Goal: Information Seeking & Learning: Compare options

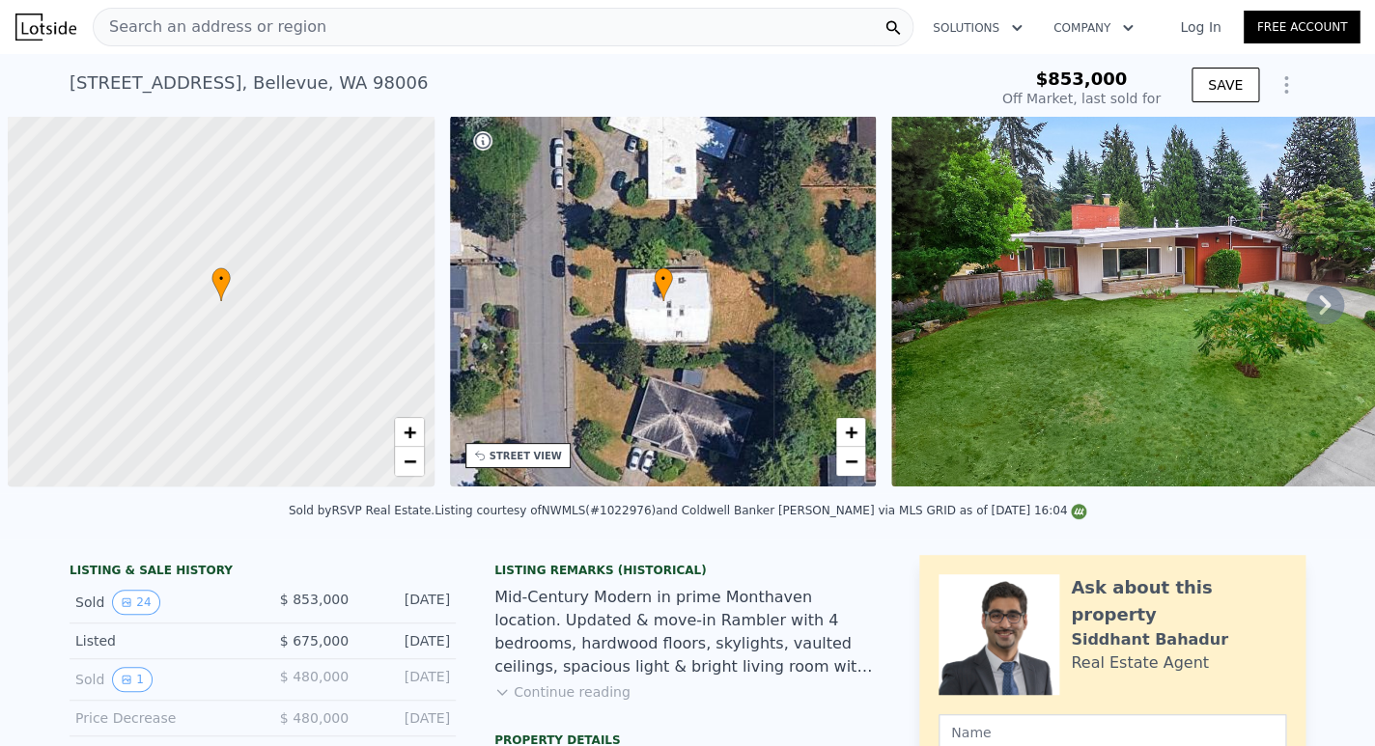
scroll to position [0, 8]
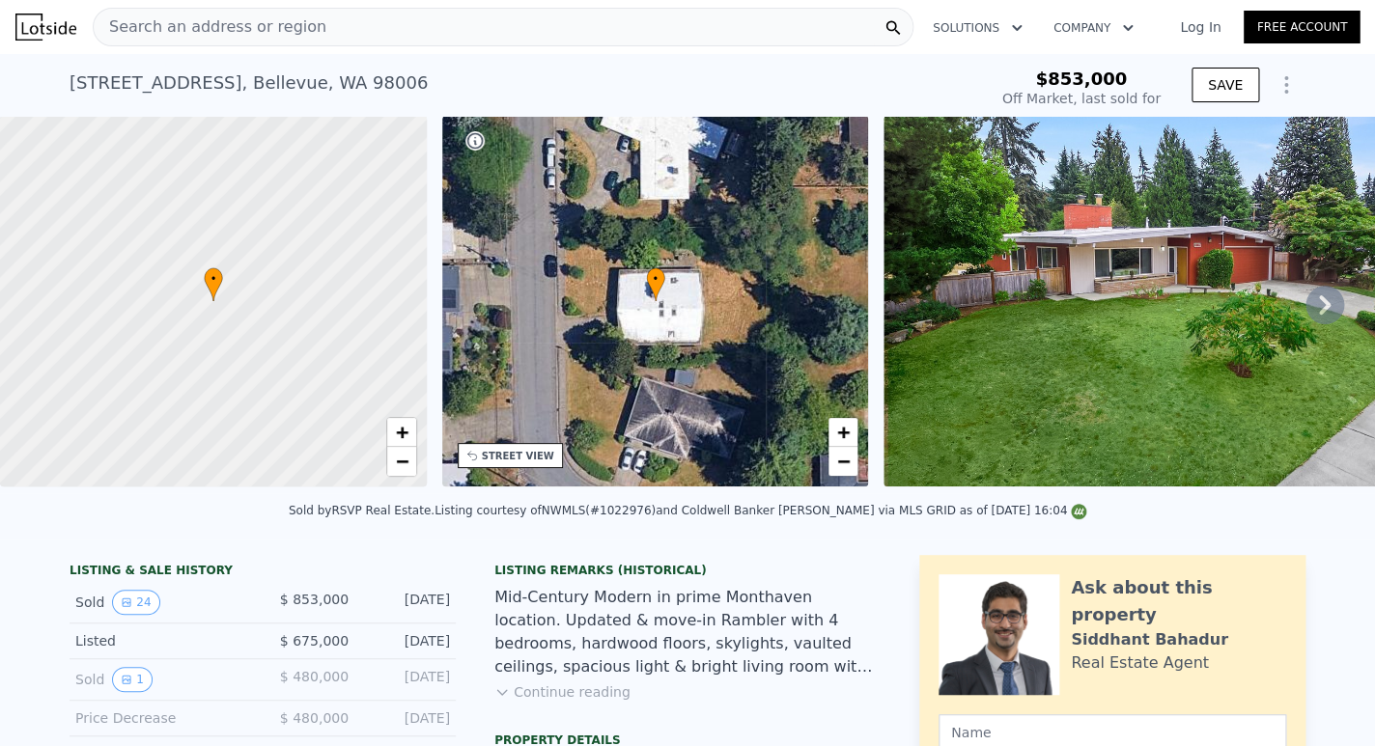
type input "-$ 932,711"
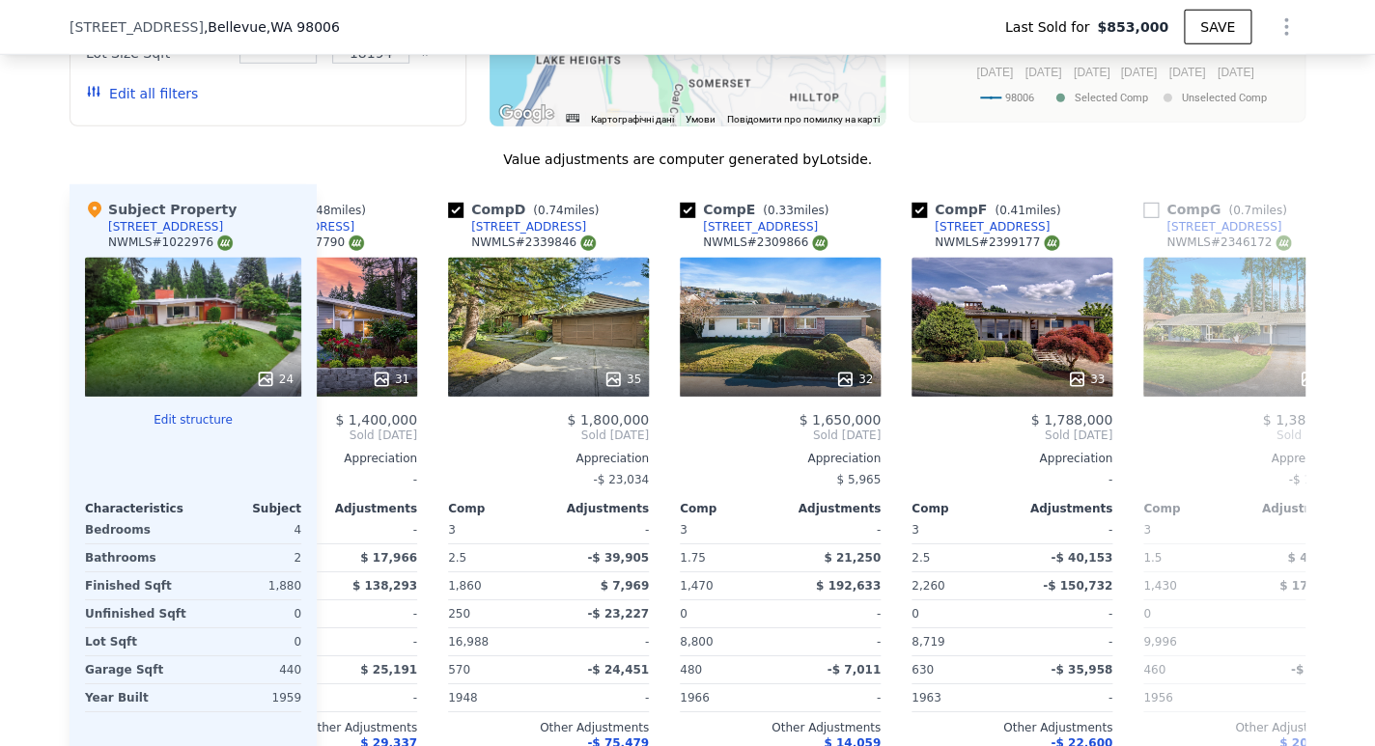
scroll to position [0, 635]
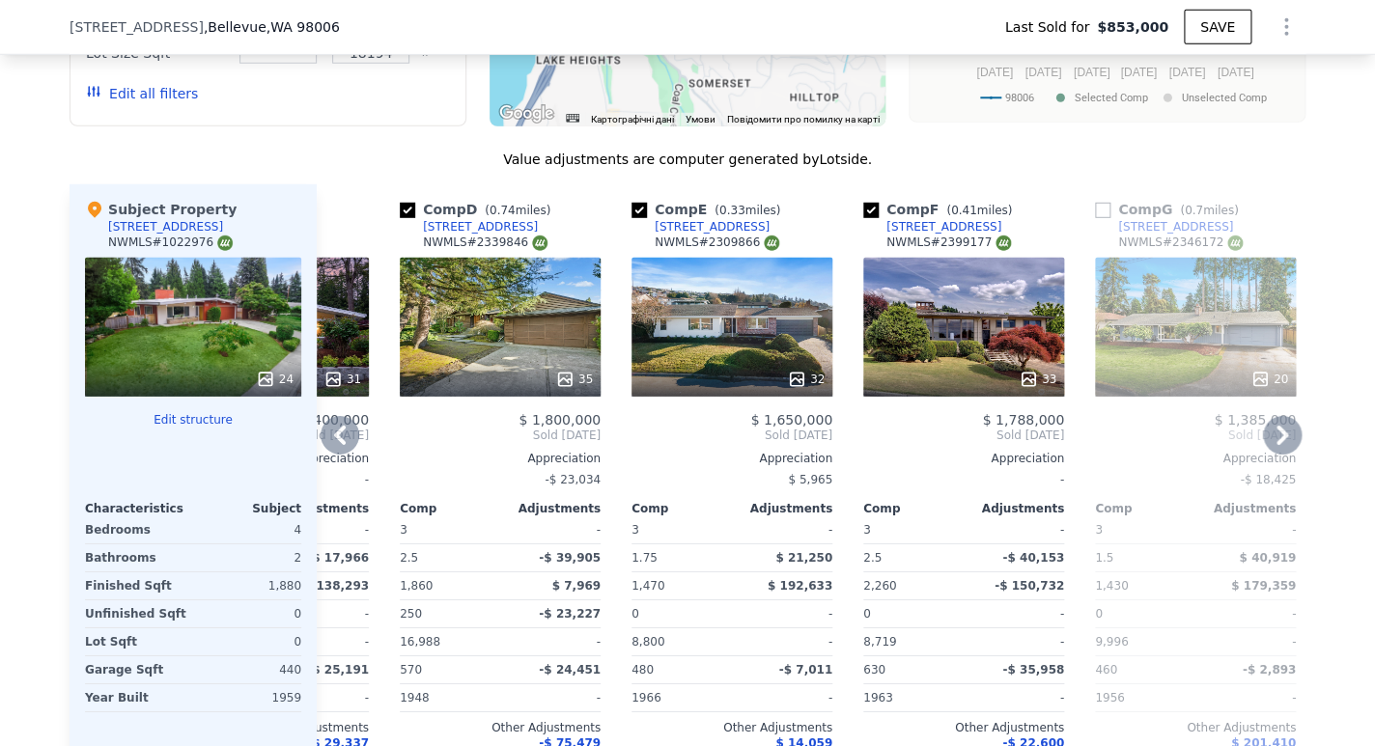
click at [831, 397] on div "Comp E ( 0.33 miles) 13405 SE 43rd St NWMLS # 2309866 32 $ 1,650,000 Sold Dec 2…" at bounding box center [732, 494] width 216 height 621
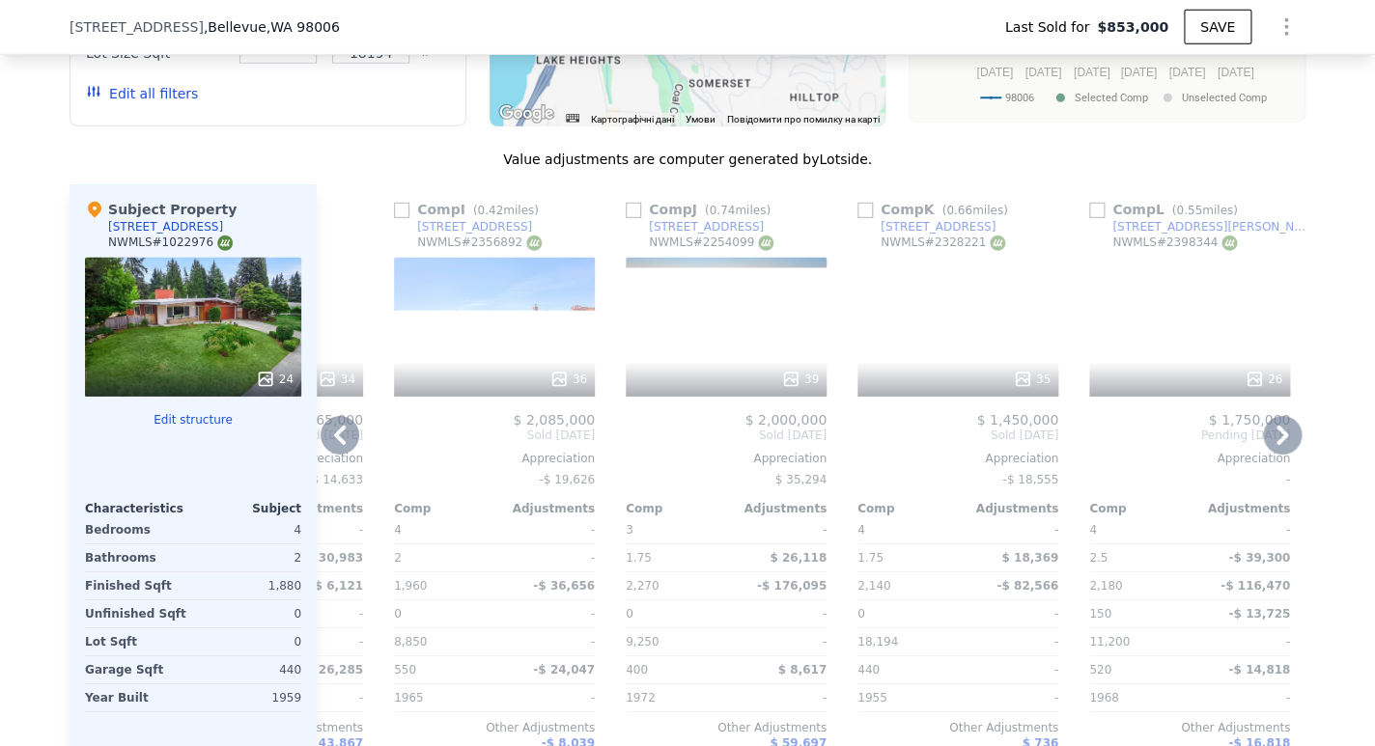
scroll to position [0, 1839]
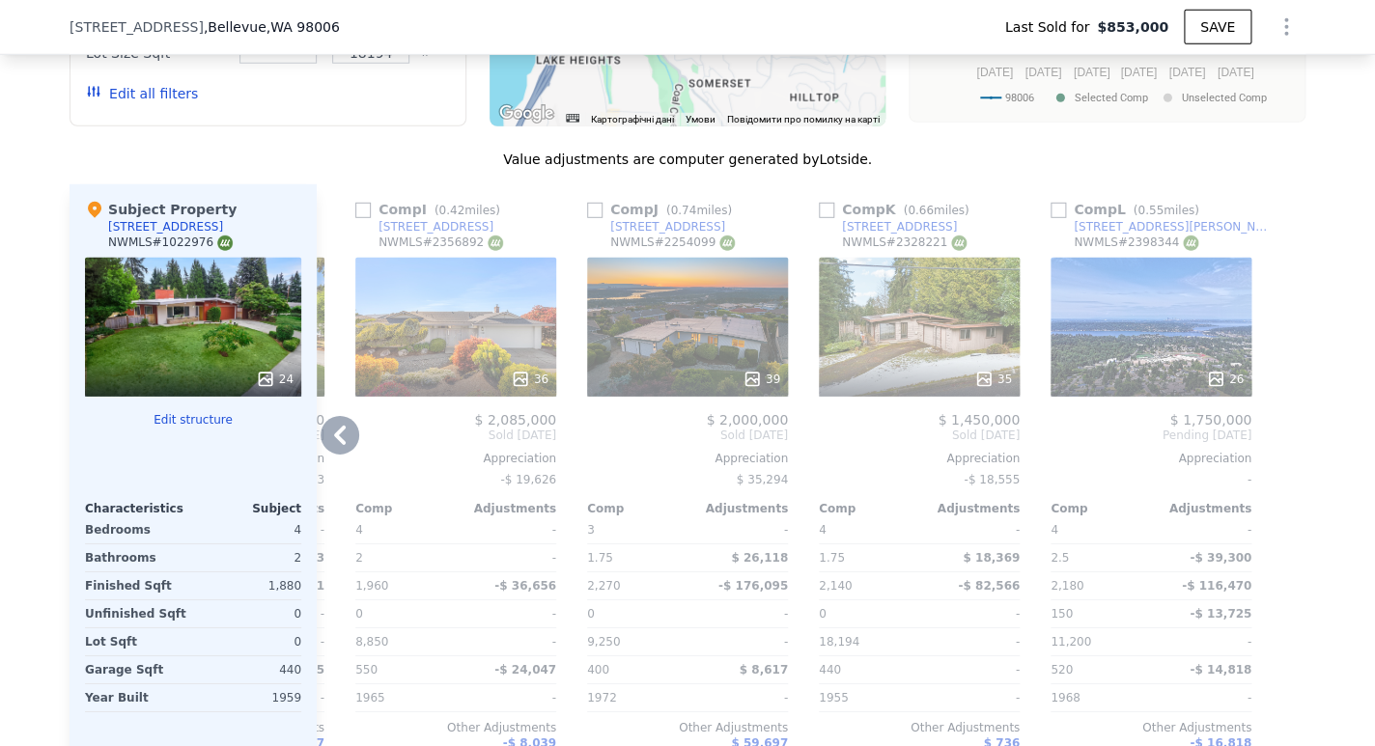
click at [872, 235] on div "14034 SE 37th St" at bounding box center [899, 226] width 115 height 15
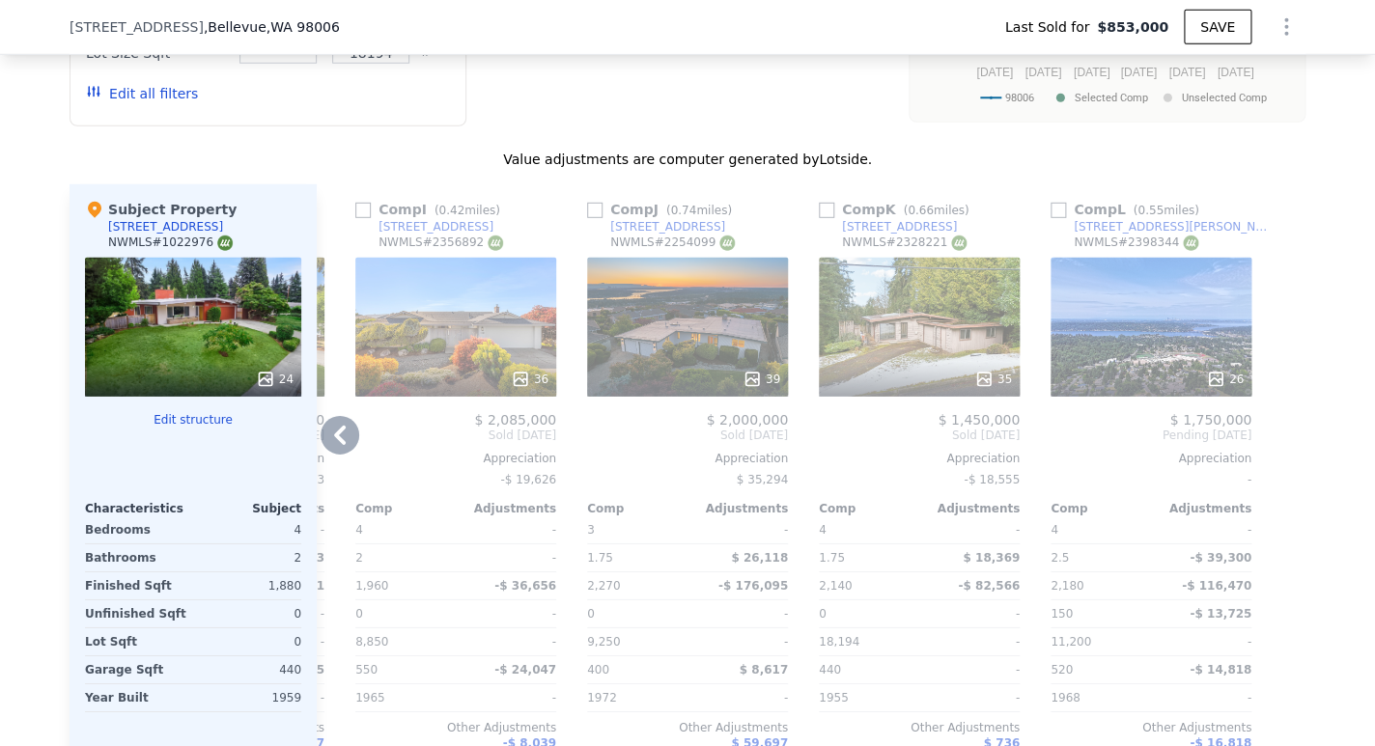
type input "$ 1,700,000"
type input "$ 616,845"
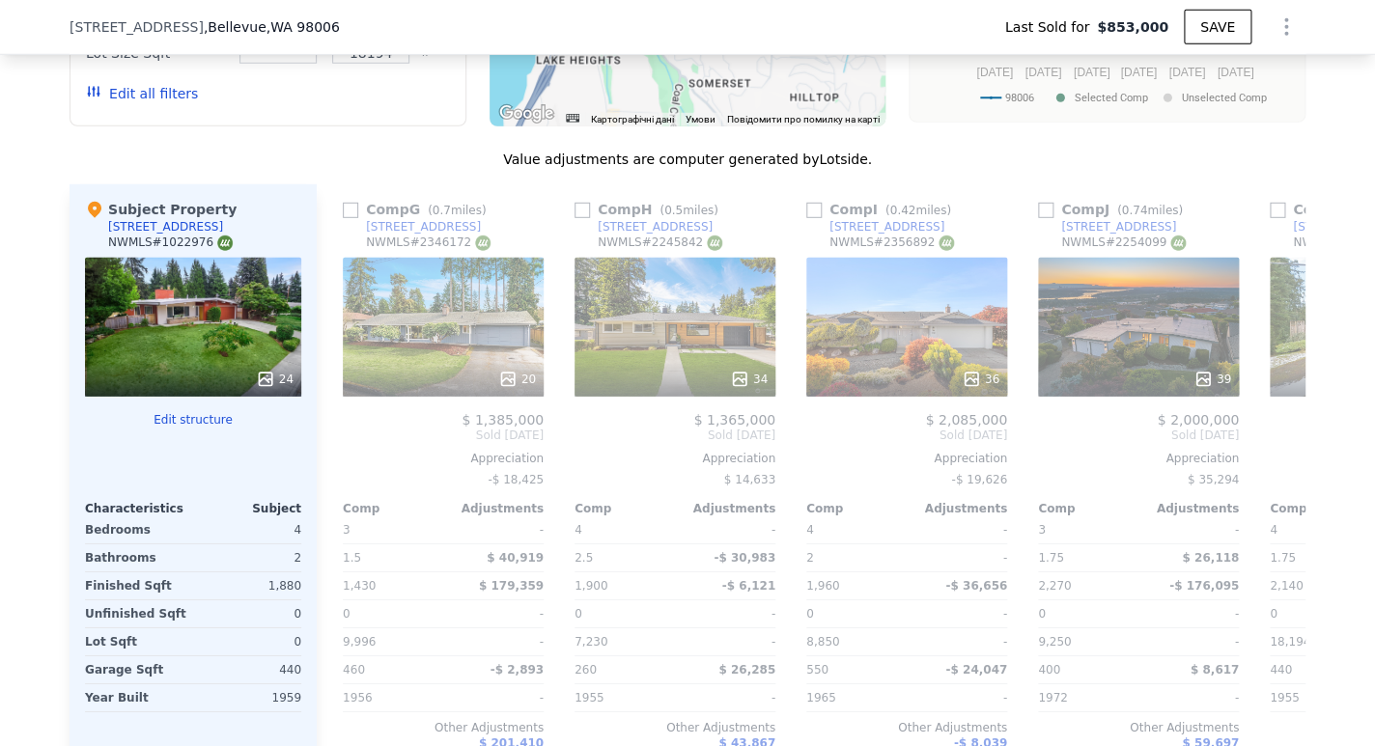
scroll to position [0, 1306]
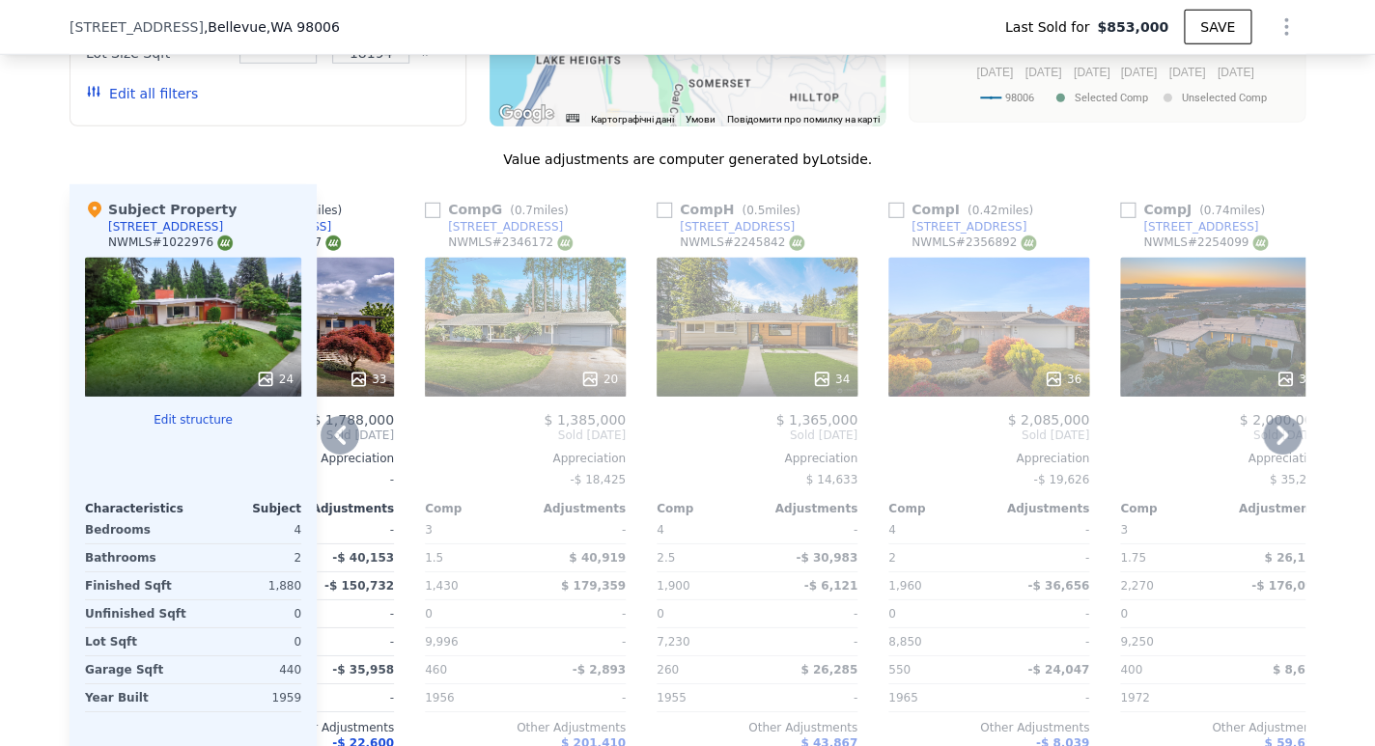
click at [489, 374] on div "20" at bounding box center [525, 327] width 201 height 139
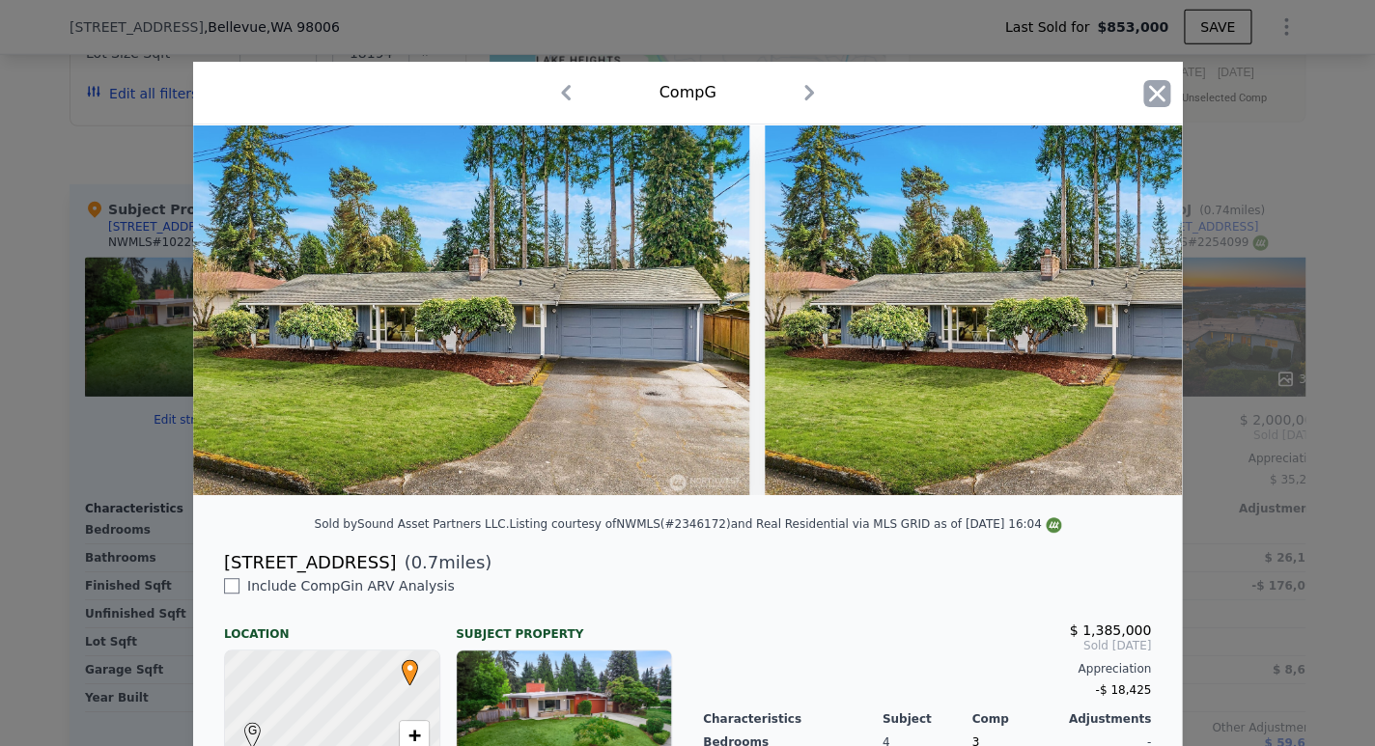
click at [1143, 90] on icon "button" at bounding box center [1156, 93] width 27 height 27
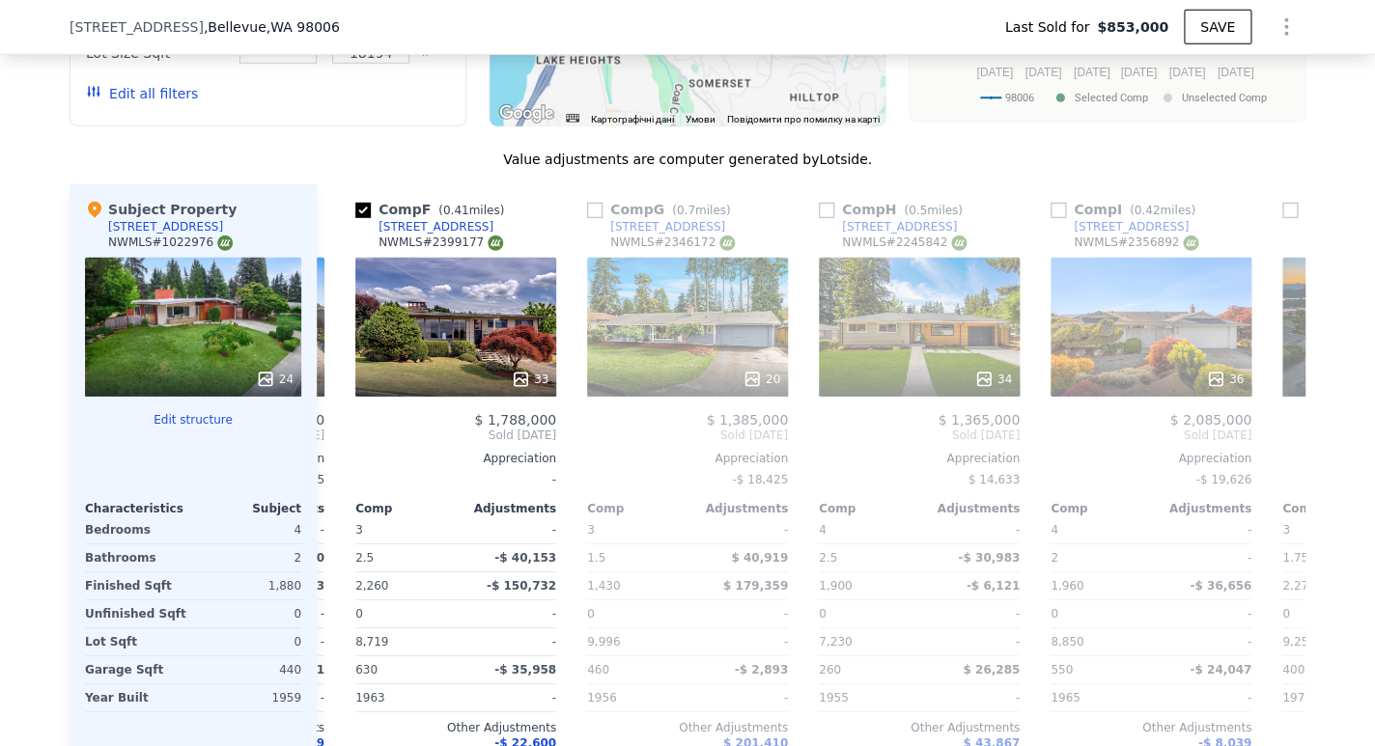
scroll to position [0, 1085]
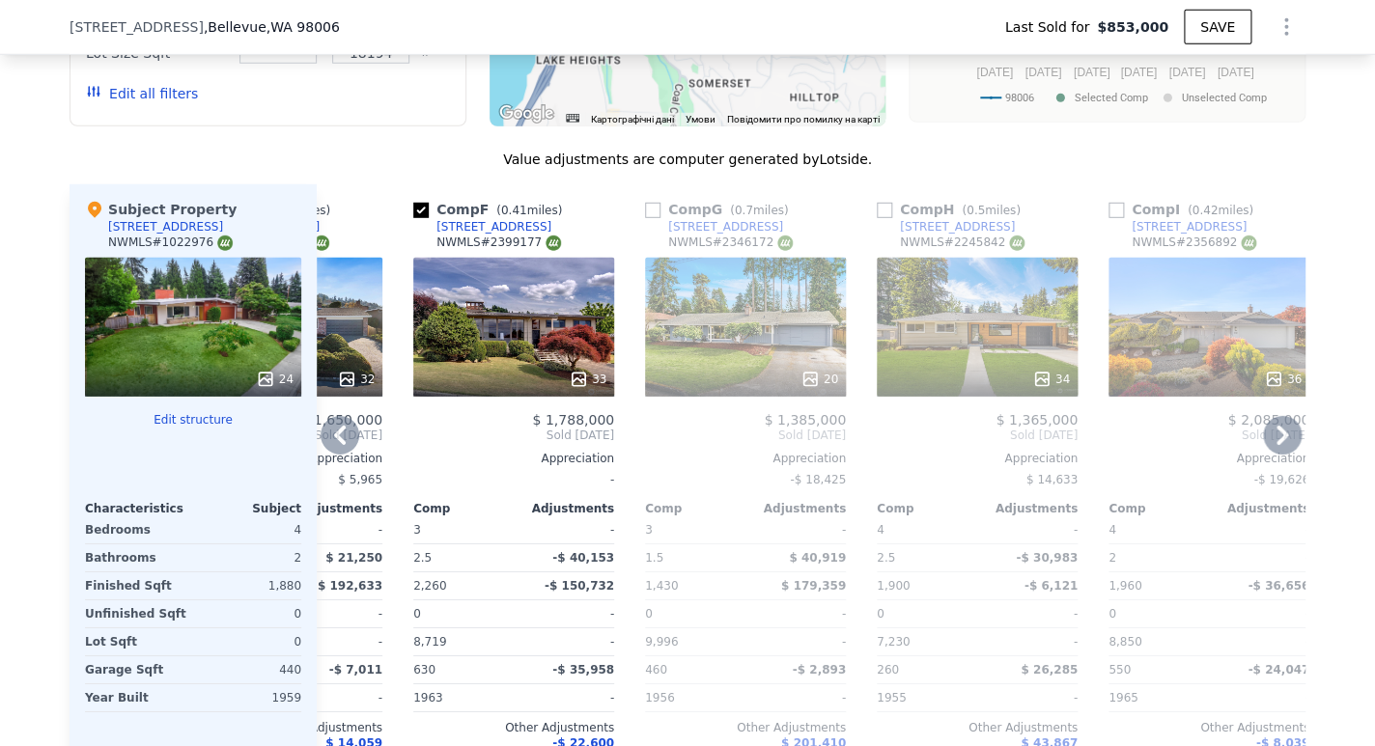
click at [482, 235] on div "[STREET_ADDRESS]" at bounding box center [494, 226] width 115 height 15
click at [689, 322] on div "20" at bounding box center [745, 327] width 201 height 139
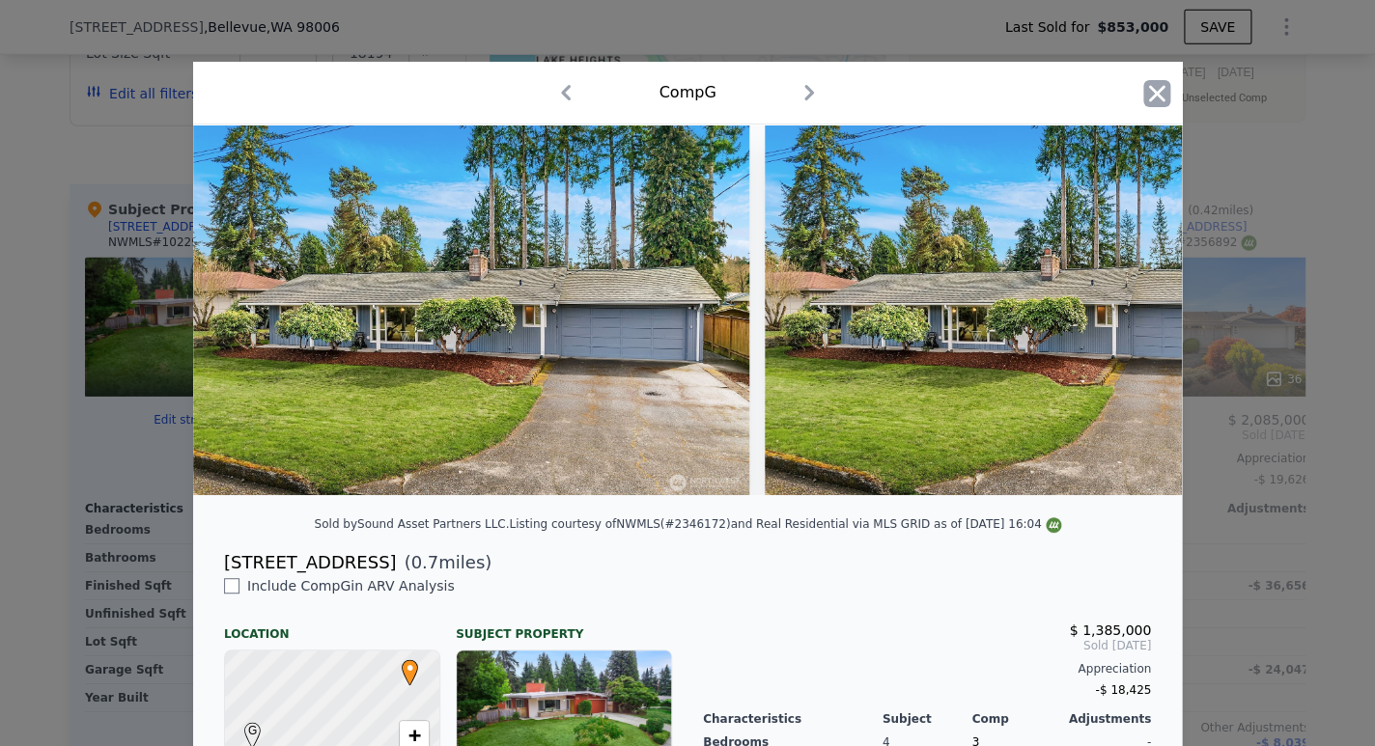
click at [1157, 98] on icon "button" at bounding box center [1156, 93] width 27 height 27
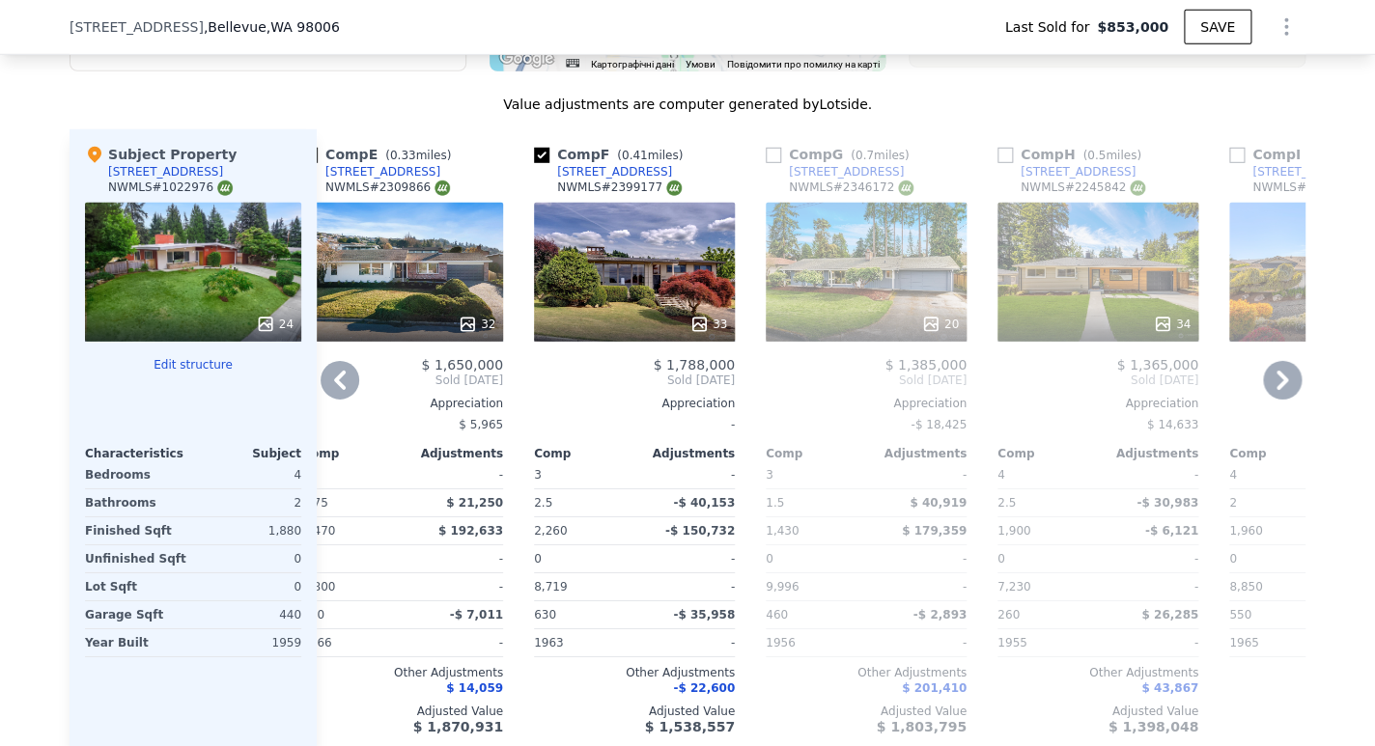
scroll to position [2054, 0]
click at [390, 179] on div "13405 SE 43rd St" at bounding box center [382, 170] width 115 height 15
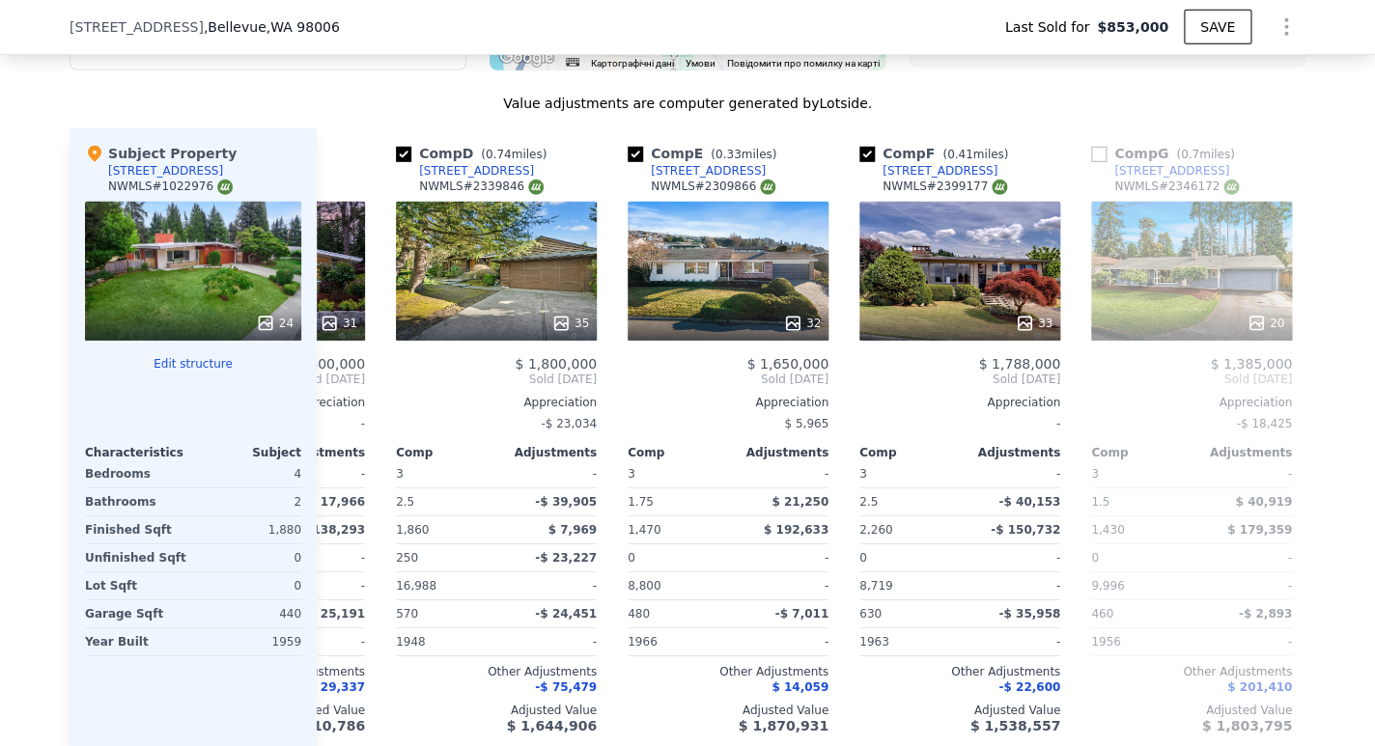
scroll to position [0, 492]
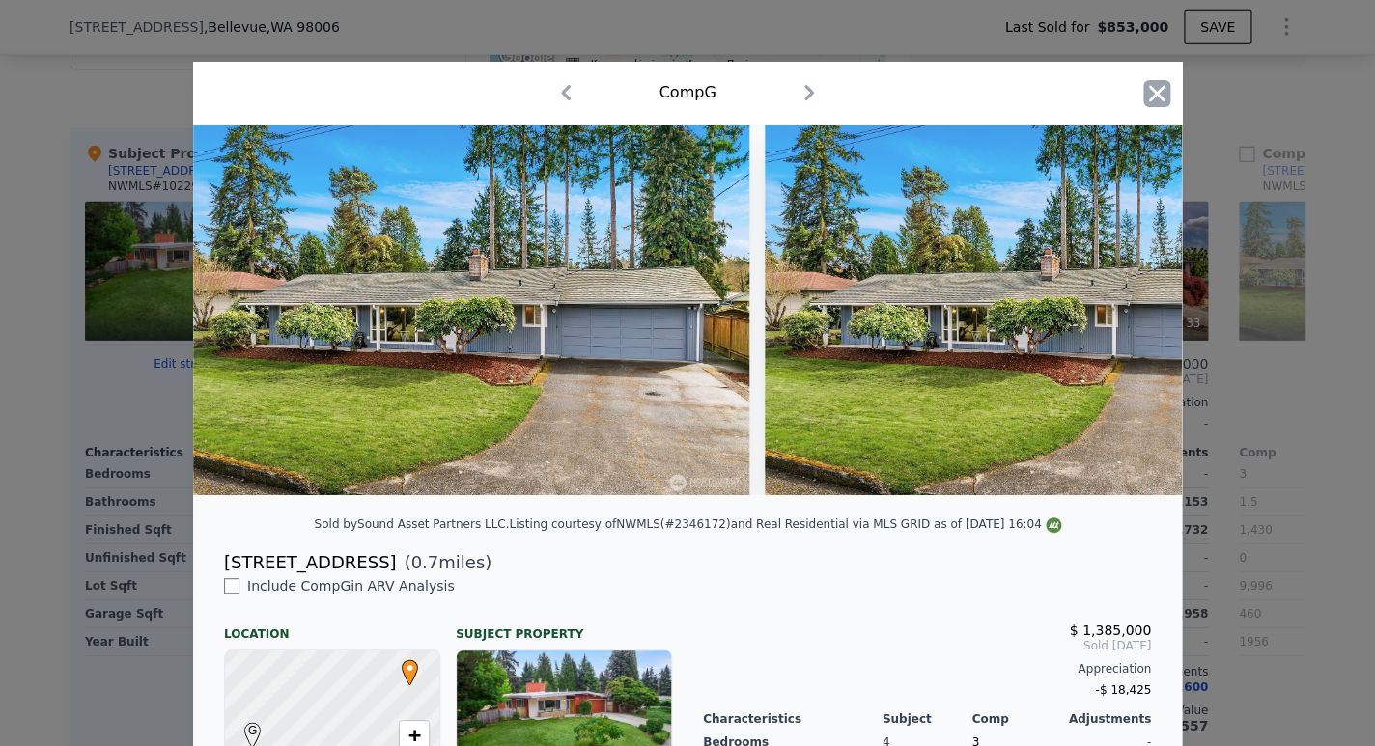
click at [1147, 91] on icon "button" at bounding box center [1156, 93] width 27 height 27
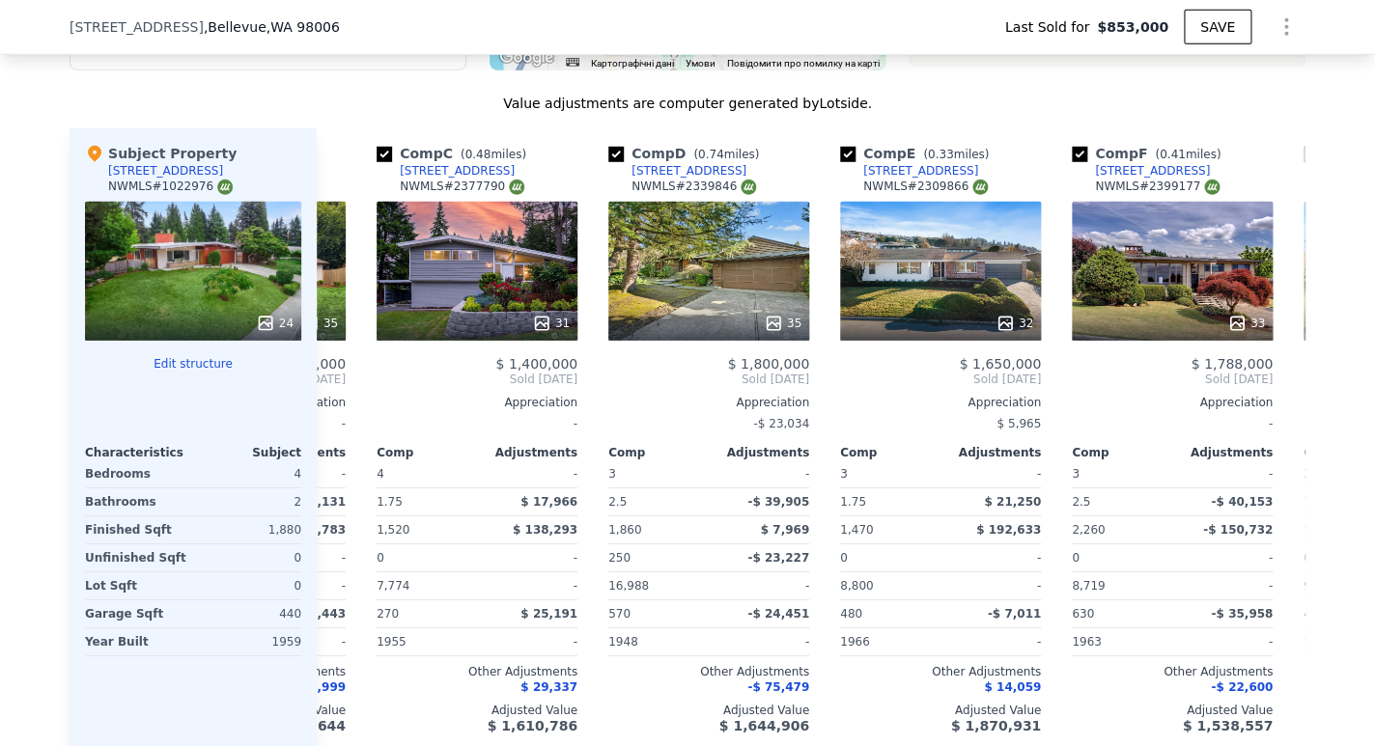
scroll to position [0, 337]
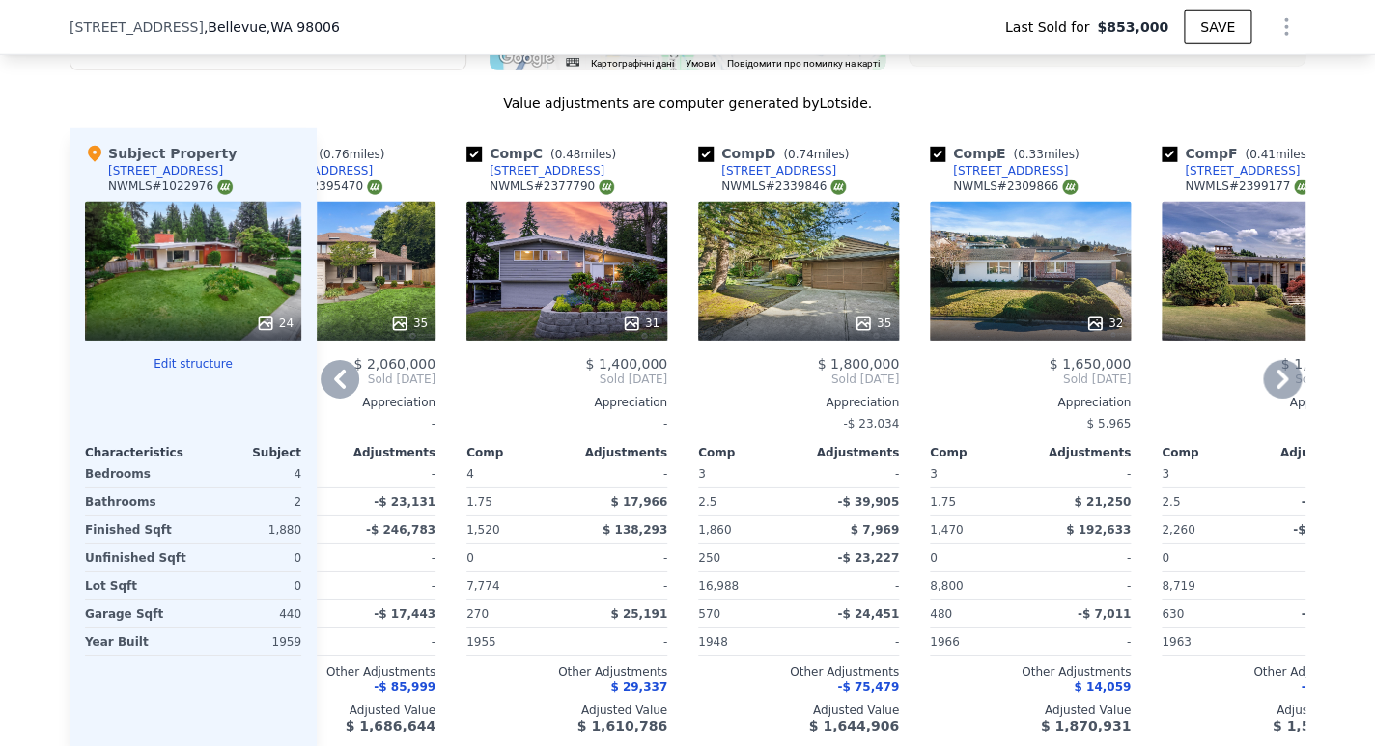
click at [517, 177] on div "13904 SE 38th Pl" at bounding box center [547, 170] width 115 height 15
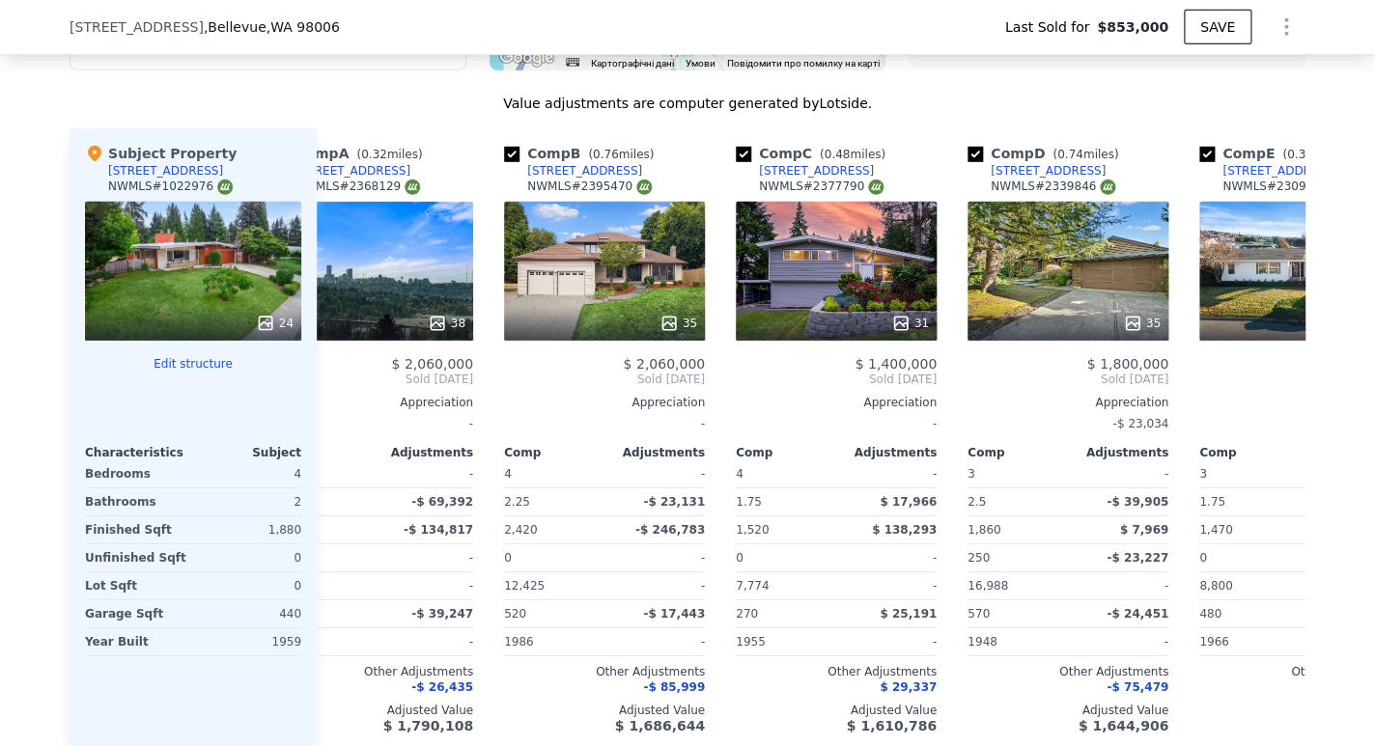
scroll to position [0, 0]
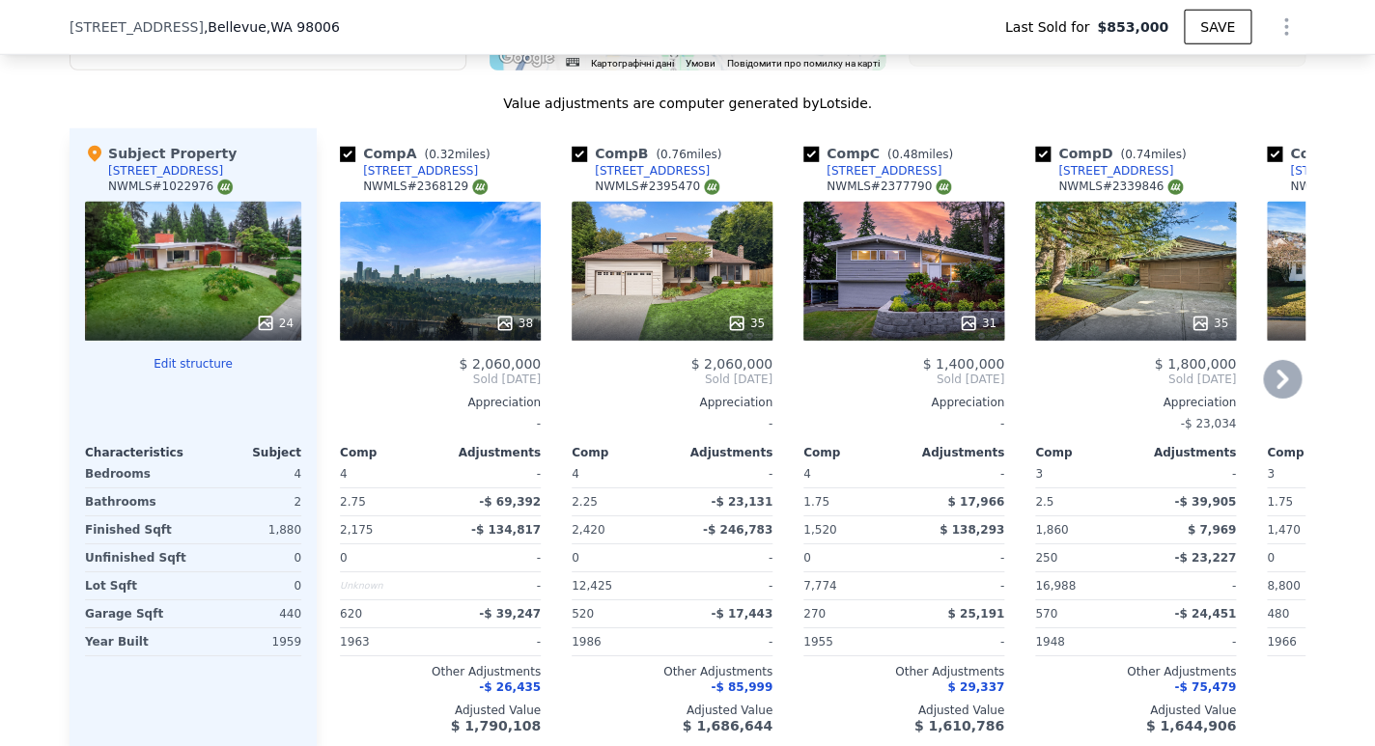
click at [618, 179] on div "[STREET_ADDRESS]" at bounding box center [652, 170] width 115 height 15
click at [181, 179] on div "4148 133rd Ave SE" at bounding box center [165, 170] width 115 height 15
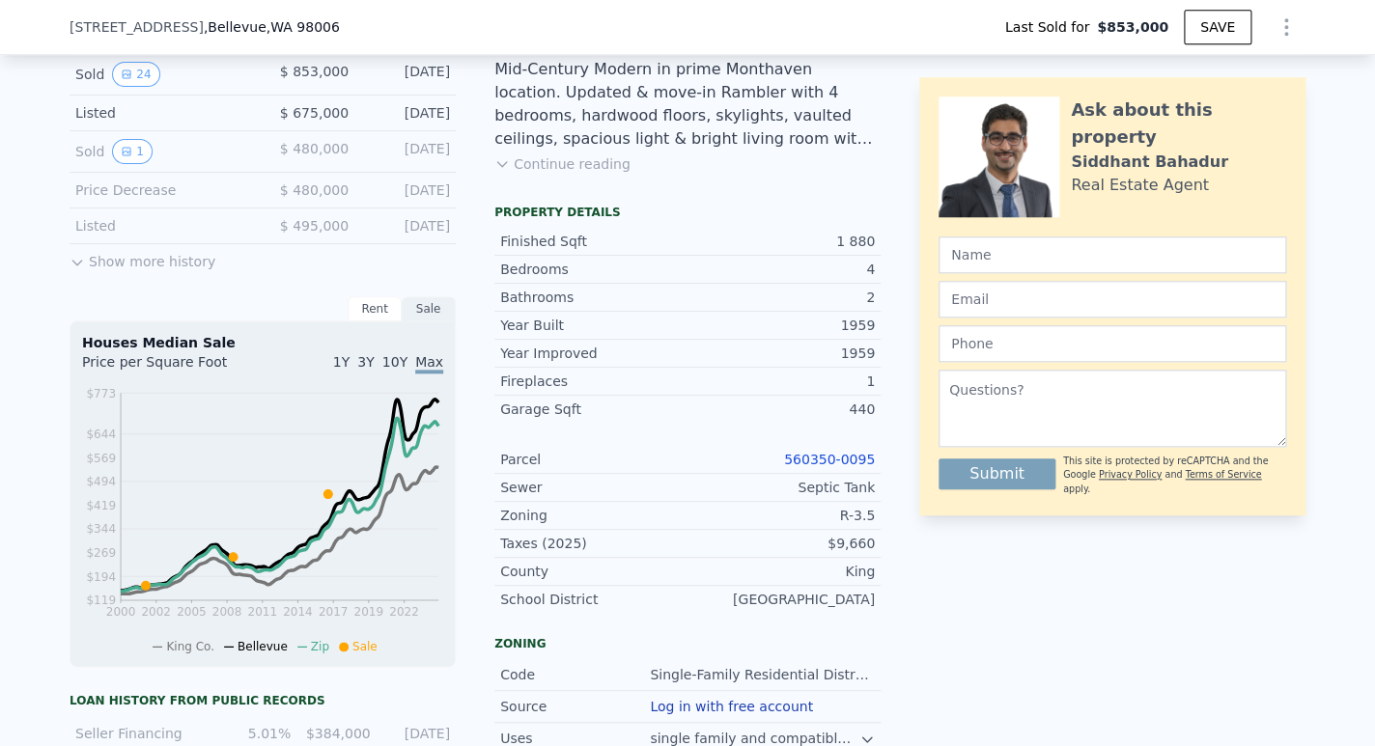
scroll to position [545, 0]
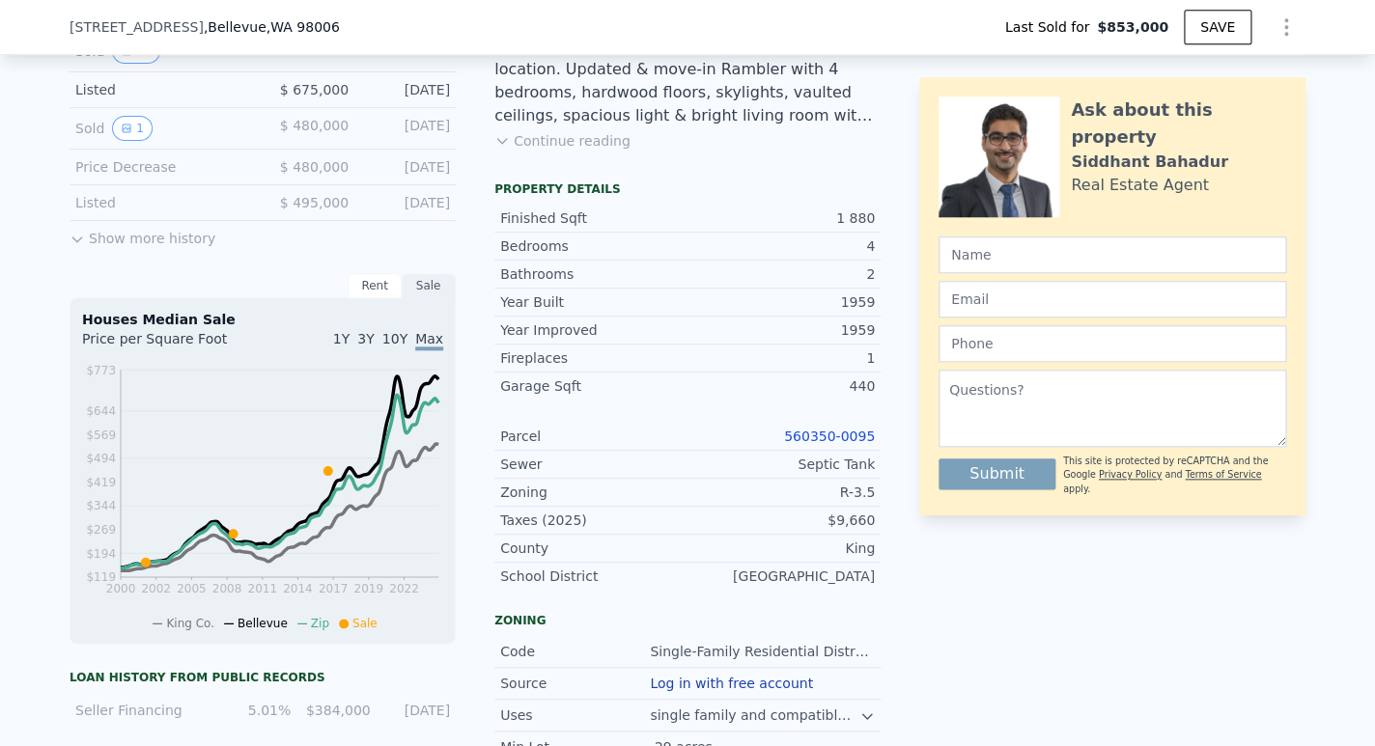
click at [803, 444] on link "560350-0095" at bounding box center [829, 436] width 91 height 15
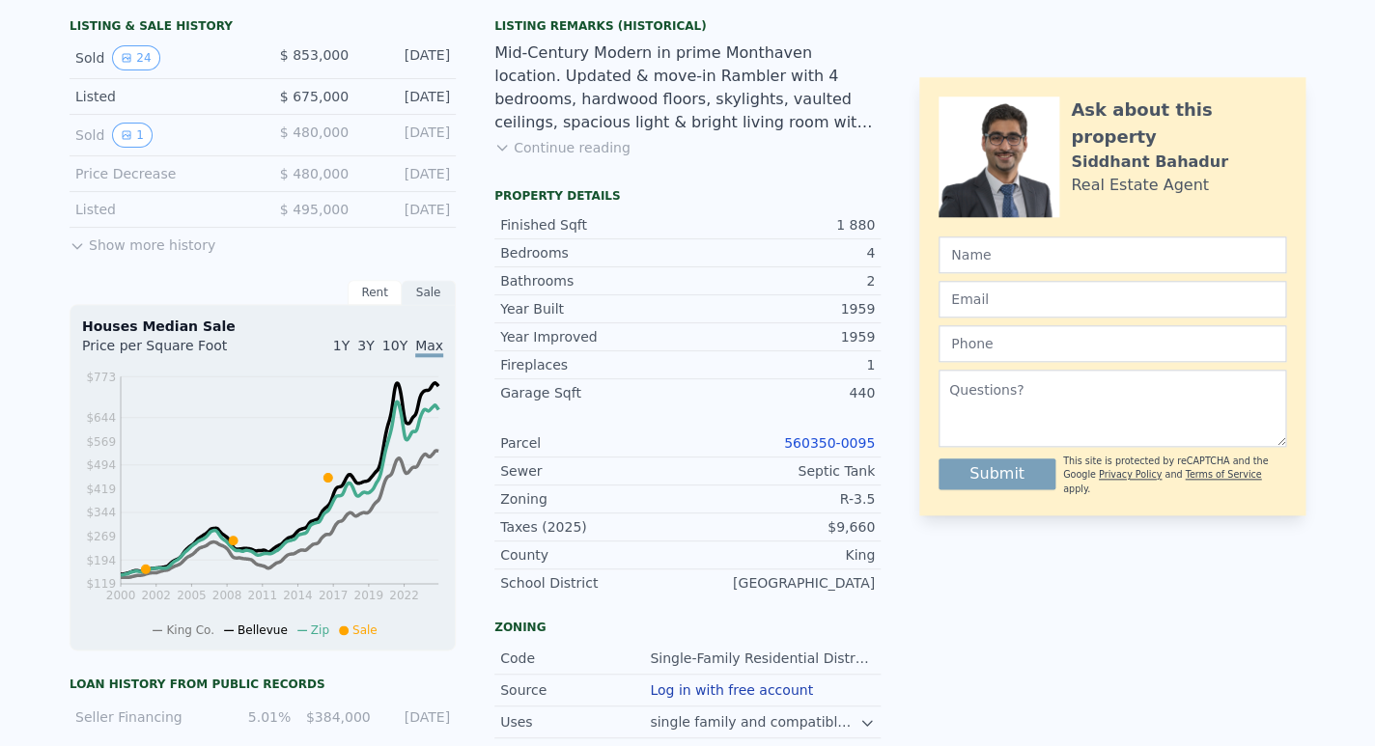
scroll to position [0, 0]
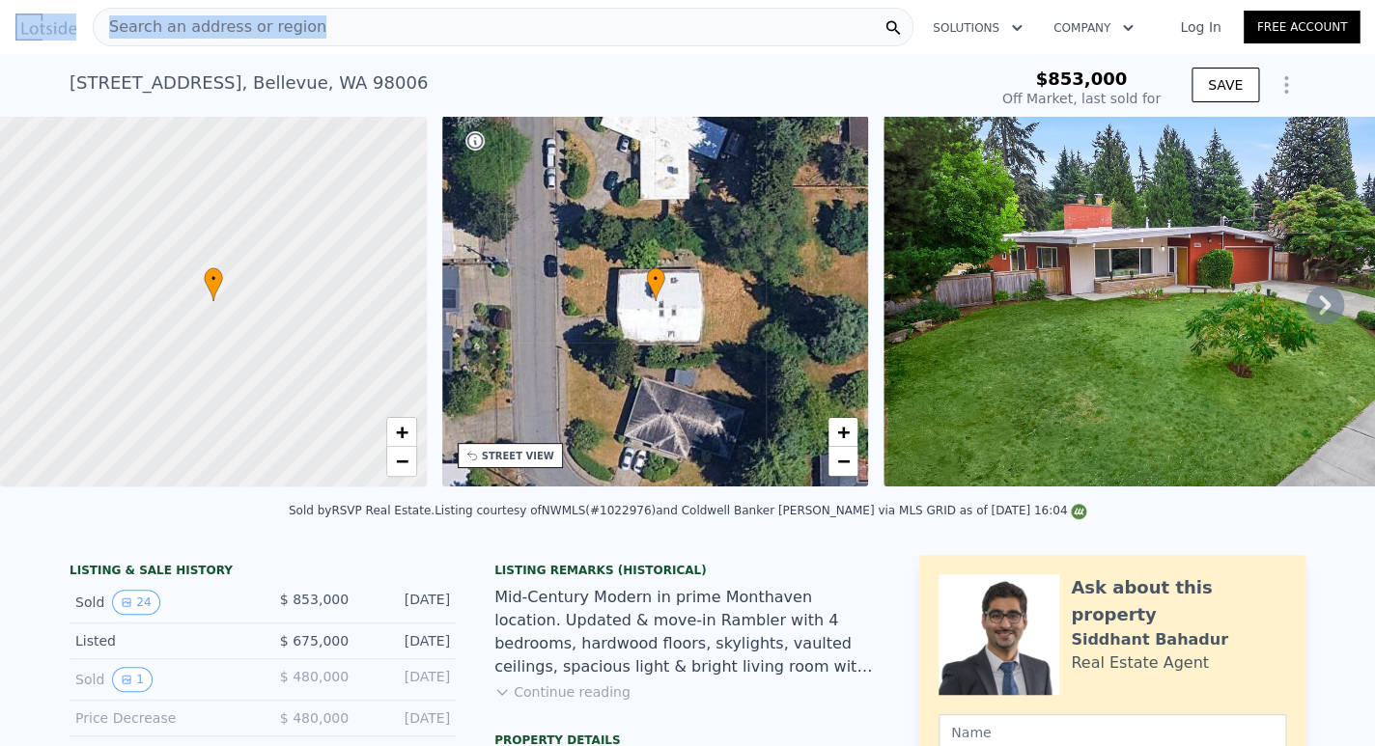
drag, startPoint x: 387, startPoint y: 83, endPoint x: -2, endPoint y: 92, distance: 389.3
click at [70, 92] on div "4148 133rd Ave SE , Bellevue , WA 98006 Sold Sep 2016 for $853k" at bounding box center [525, 89] width 910 height 54
click at [163, 89] on div "4148 133rd Ave SE , Bellevue , WA 98006" at bounding box center [249, 83] width 358 height 27
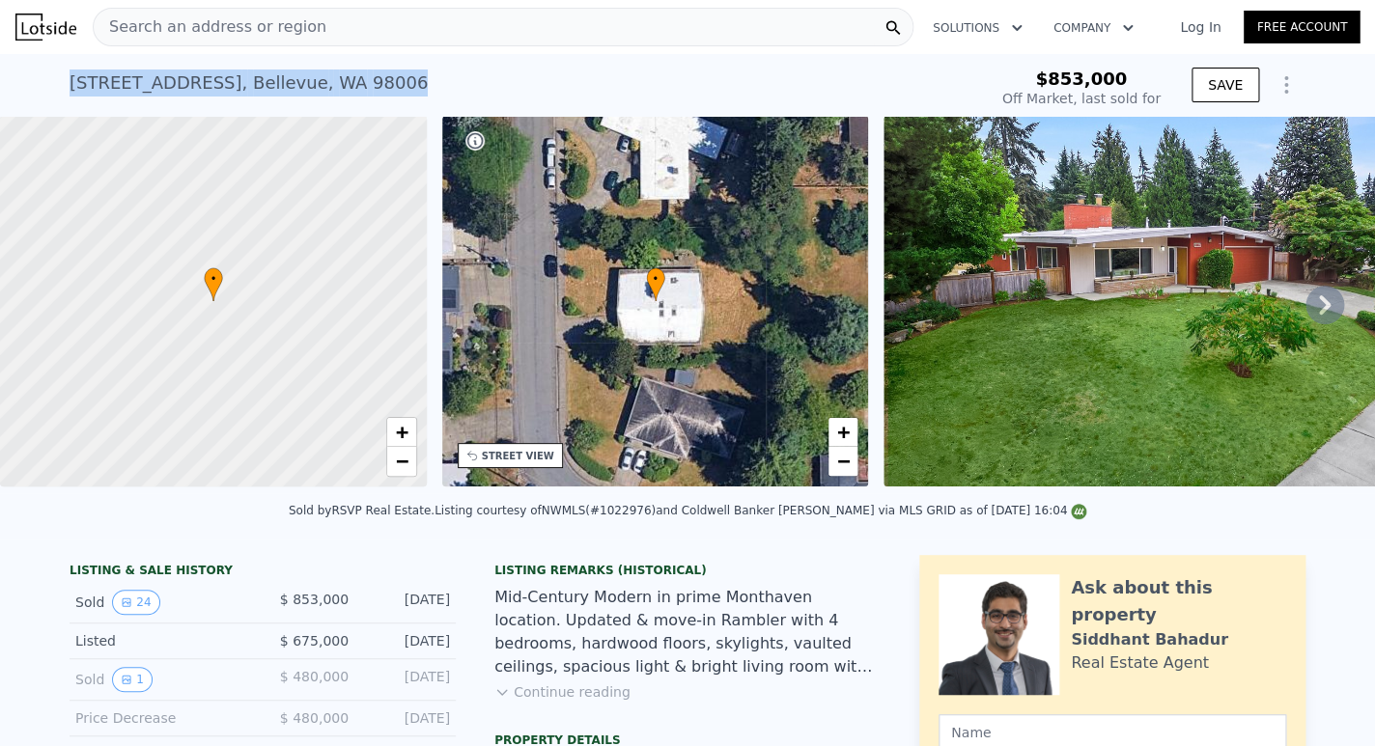
drag, startPoint x: 388, startPoint y: 85, endPoint x: 66, endPoint y: 83, distance: 322.6
click at [70, 83] on div "4148 133rd Ave SE , Bellevue , WA 98006 Sold Sep 2016 for $853k" at bounding box center [525, 89] width 910 height 54
copy div "4148 133rd Ave SE , Bellevue , WA 98006"
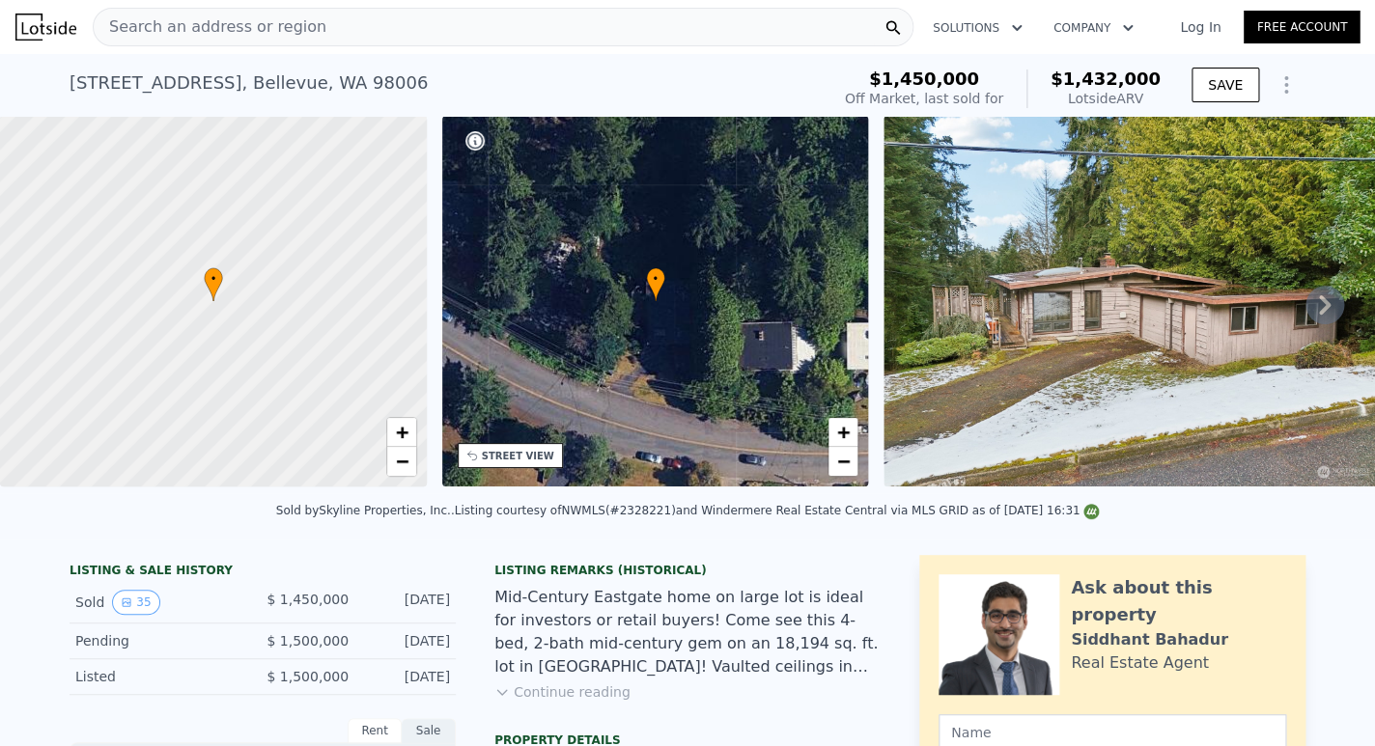
click at [1317, 304] on icon at bounding box center [1325, 305] width 39 height 39
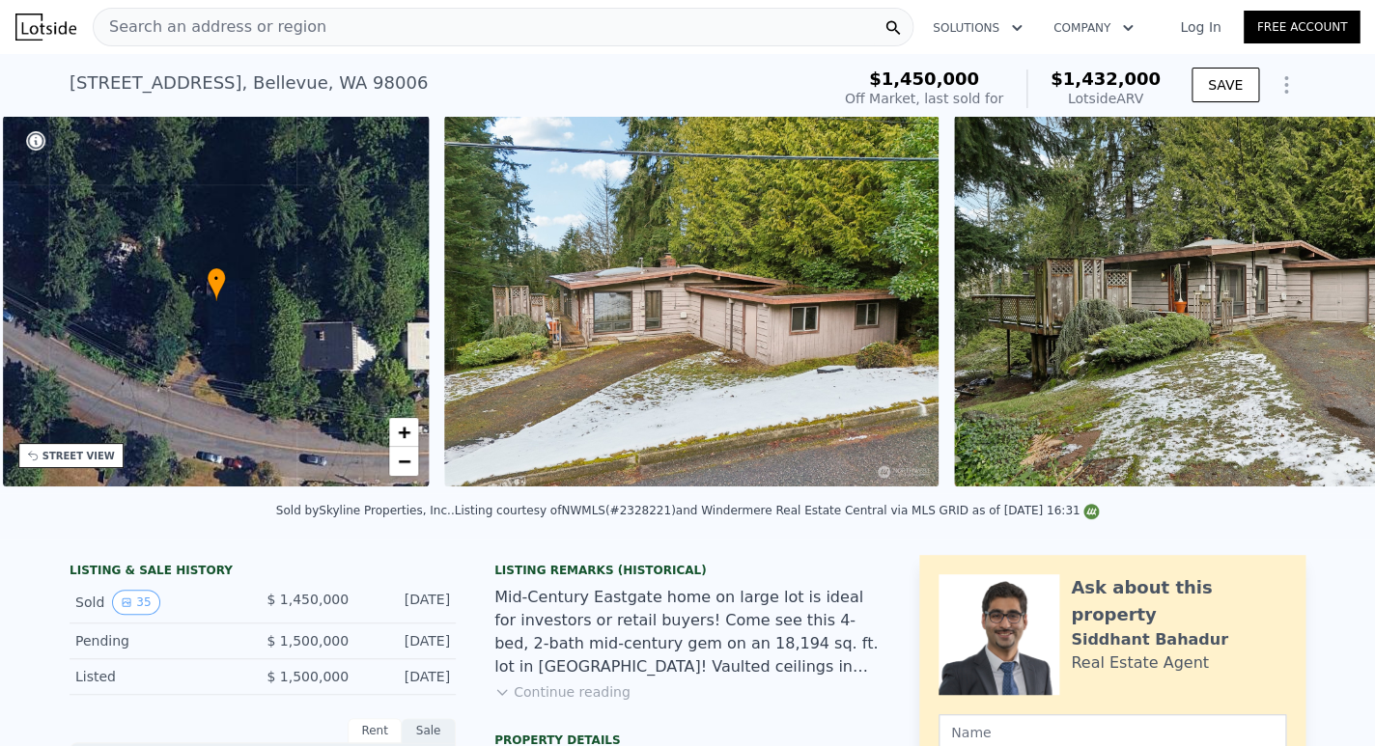
click at [1319, 307] on img at bounding box center [1232, 301] width 556 height 371
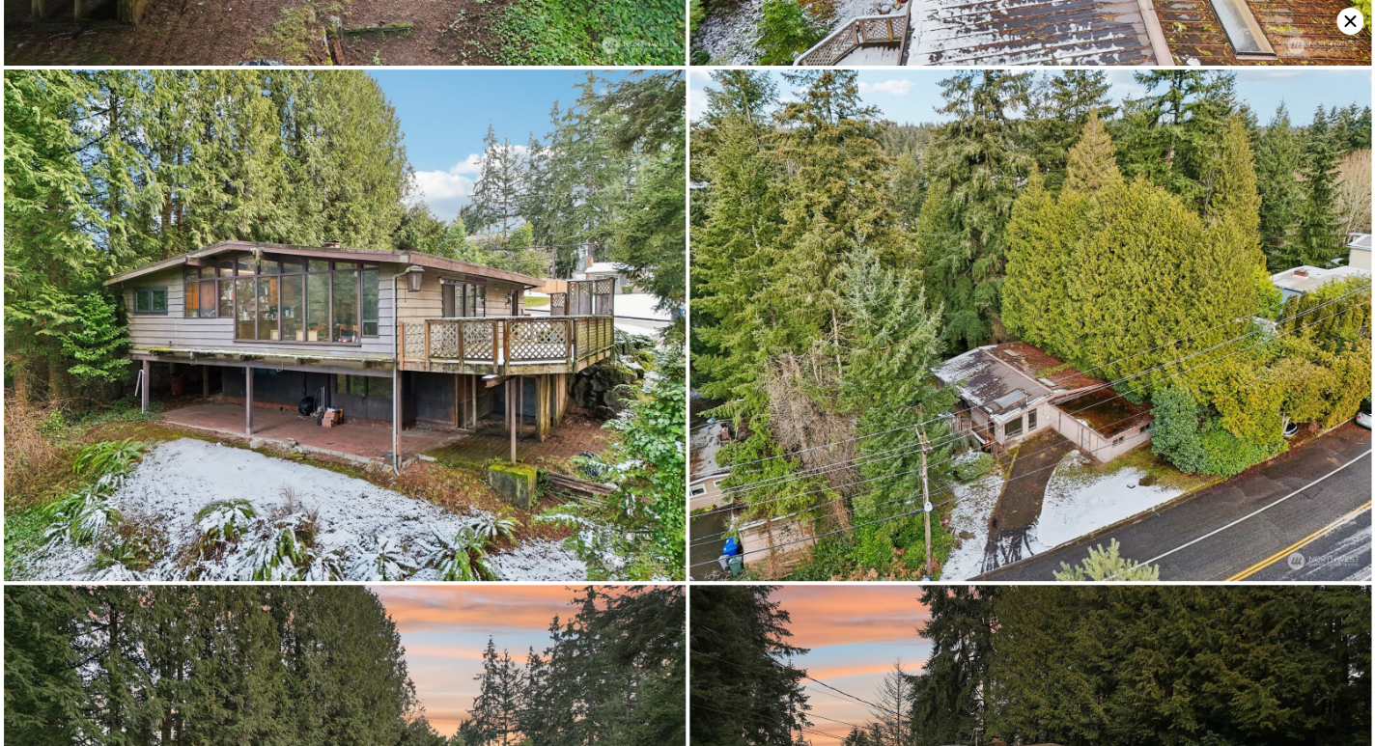
scroll to position [6515, 0]
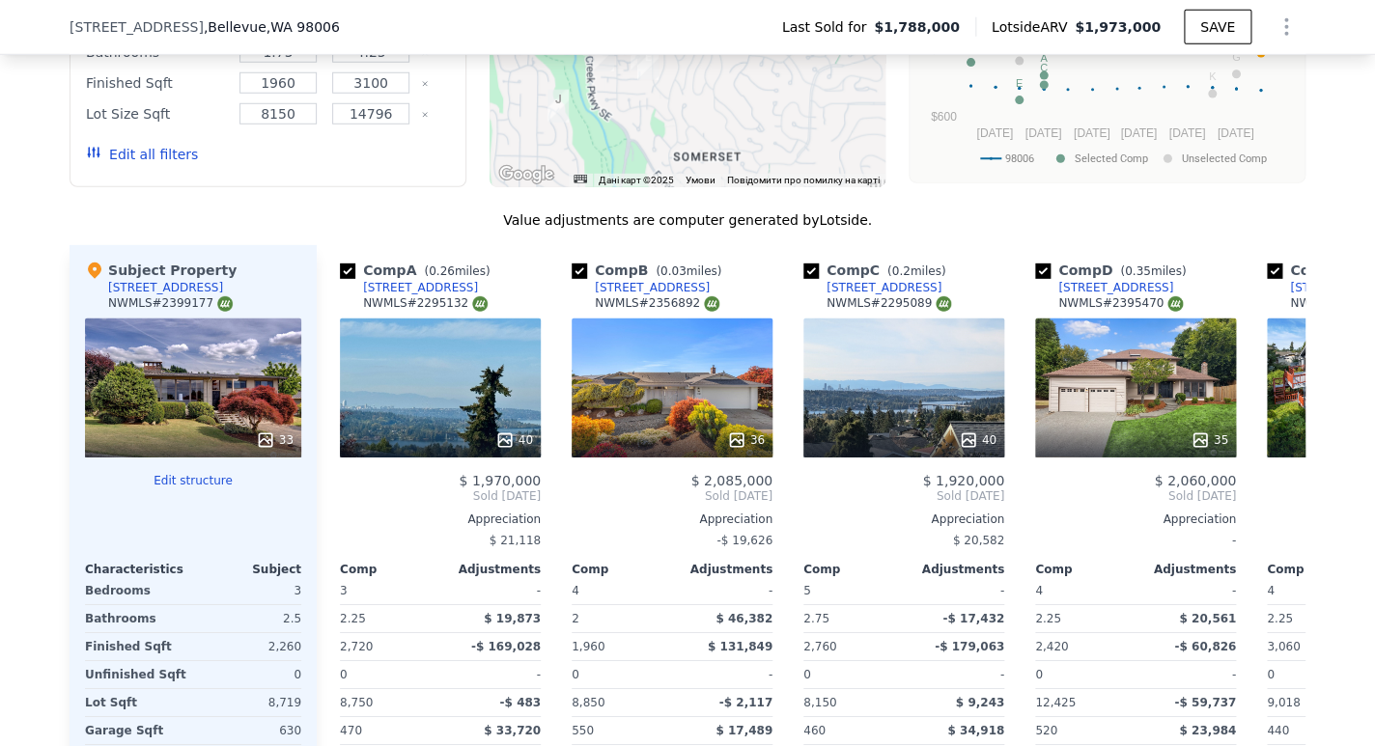
scroll to position [2051, 0]
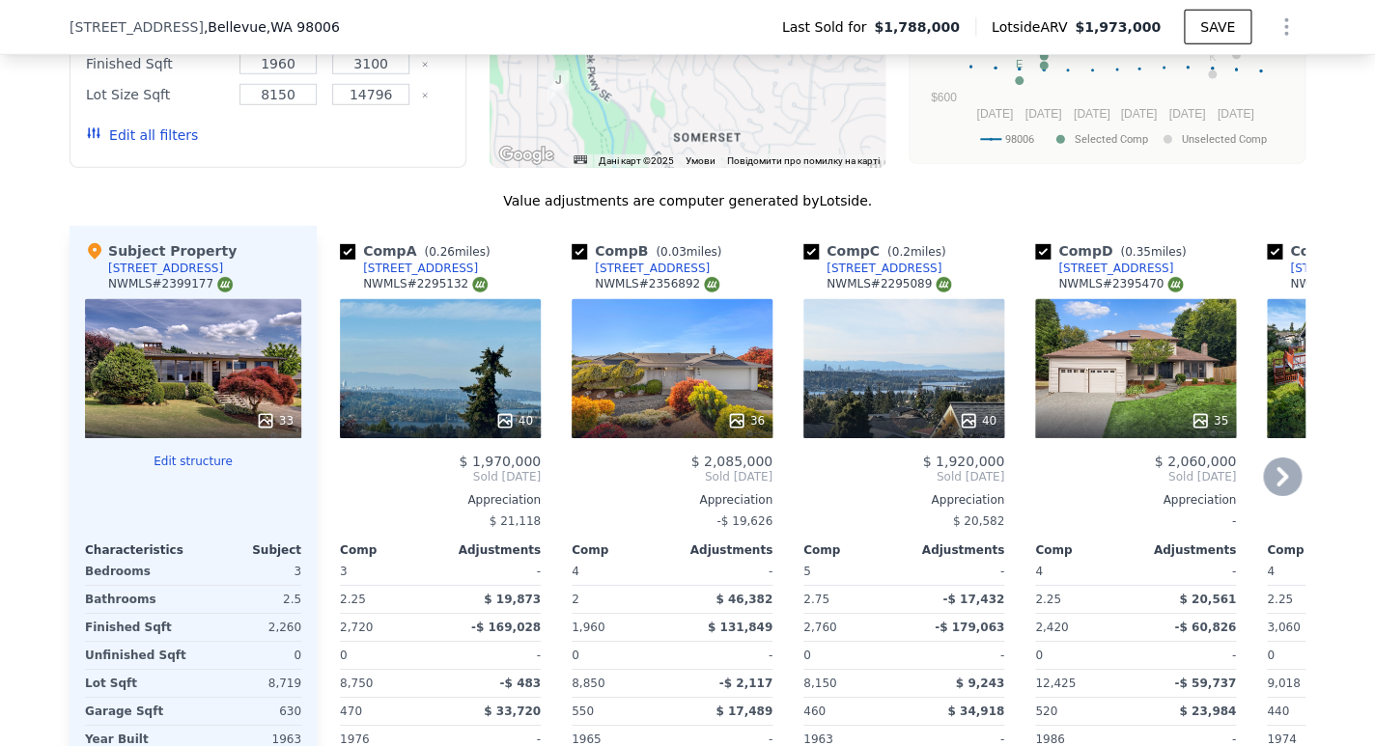
click at [378, 276] on div "[STREET_ADDRESS]" at bounding box center [420, 268] width 115 height 15
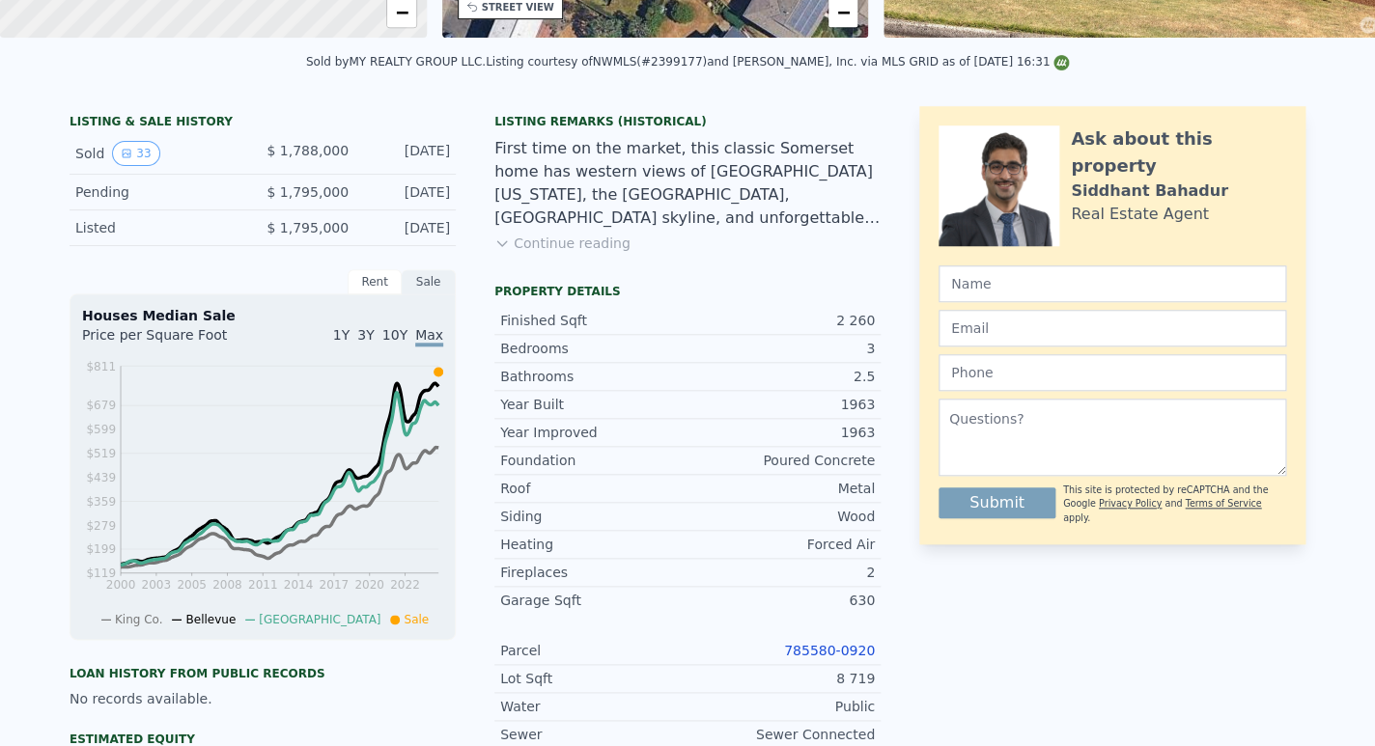
scroll to position [7, 0]
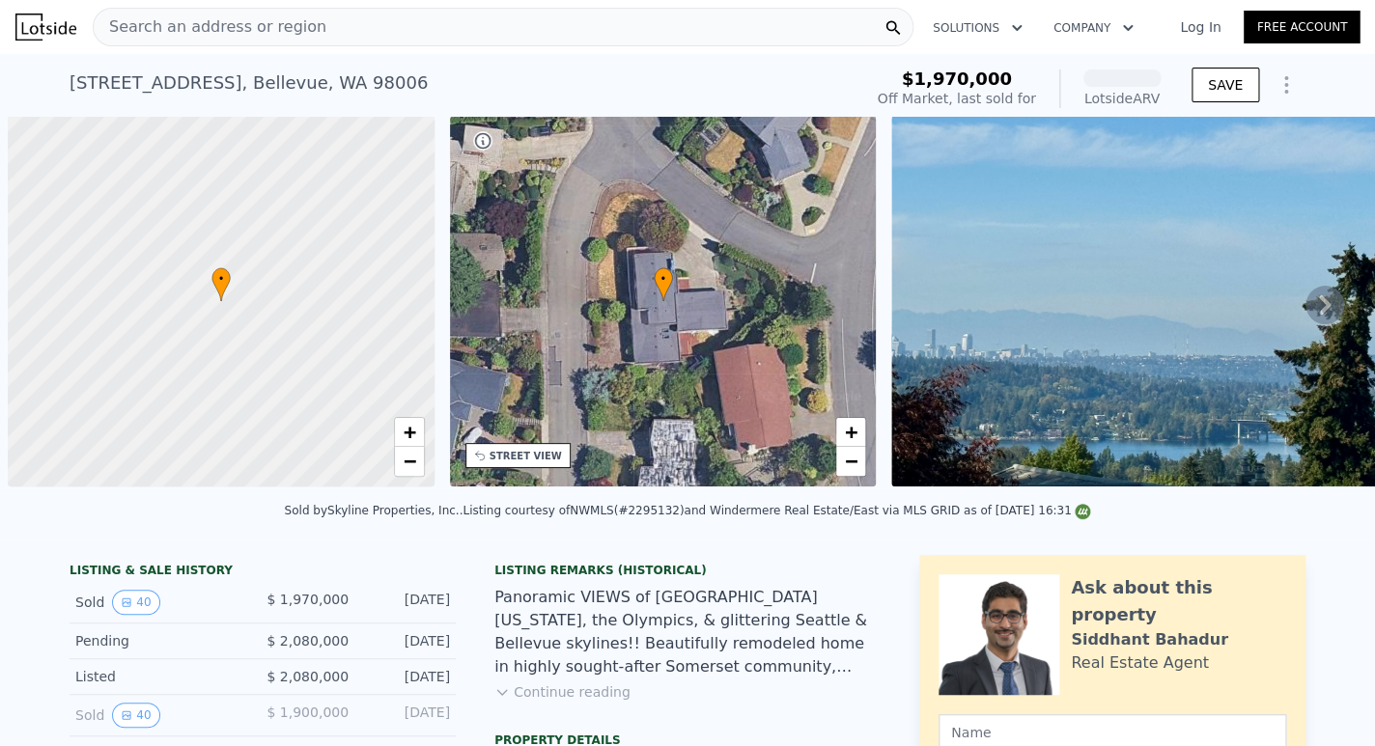
scroll to position [0, 8]
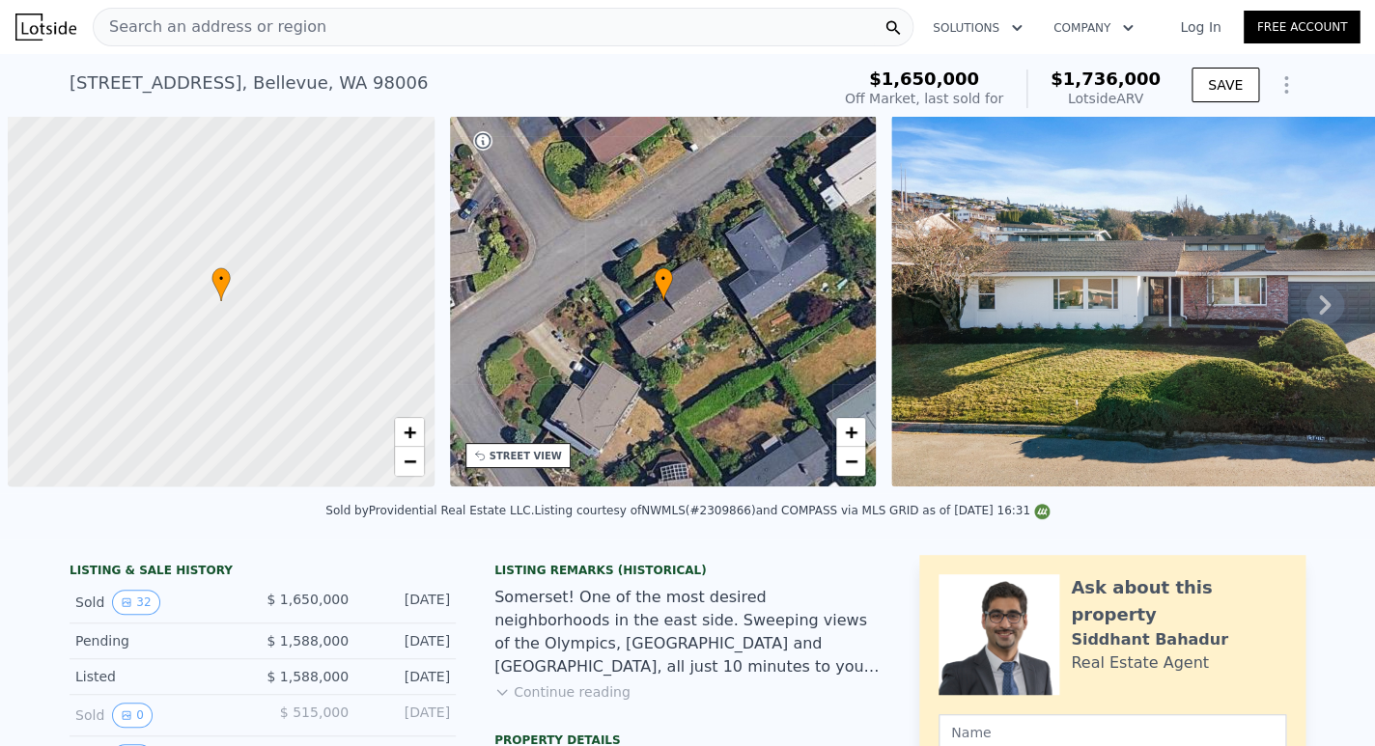
scroll to position [0, 8]
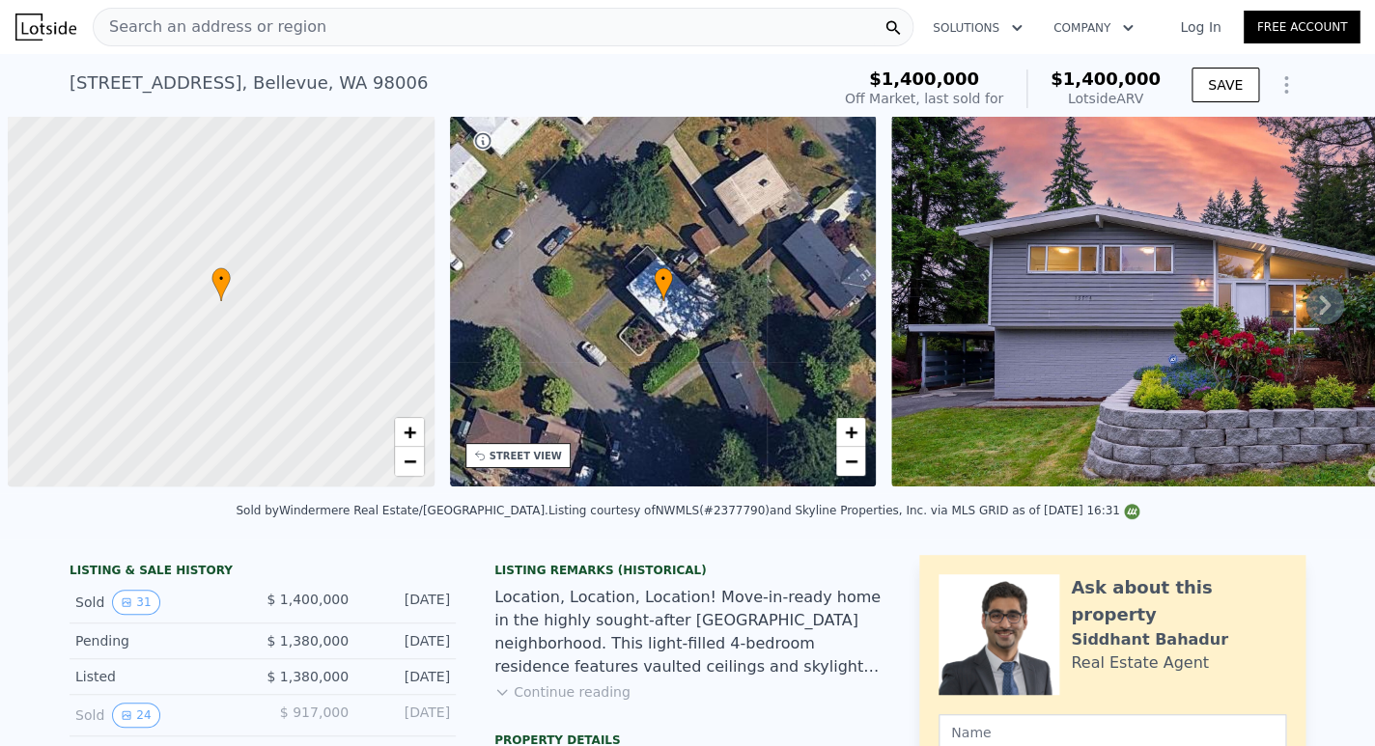
scroll to position [0, 8]
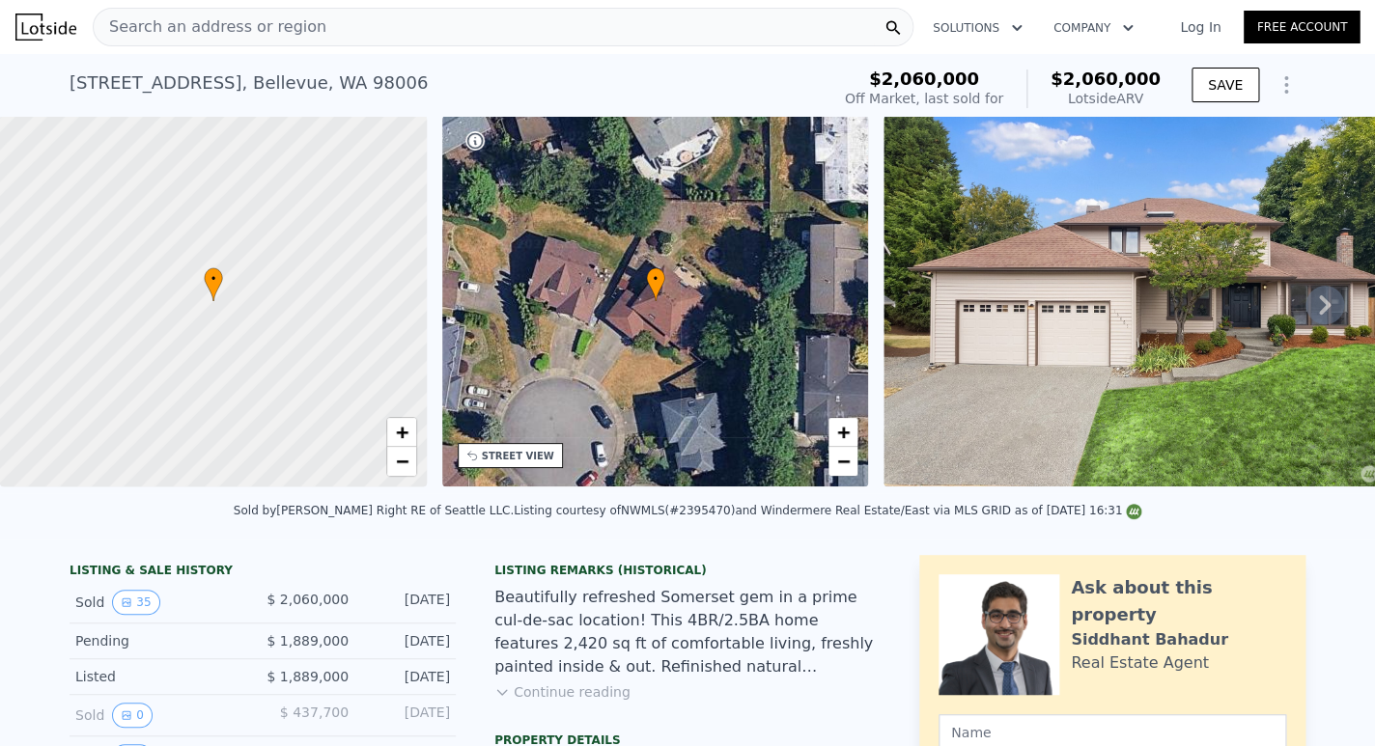
click at [1319, 315] on icon at bounding box center [1325, 305] width 12 height 19
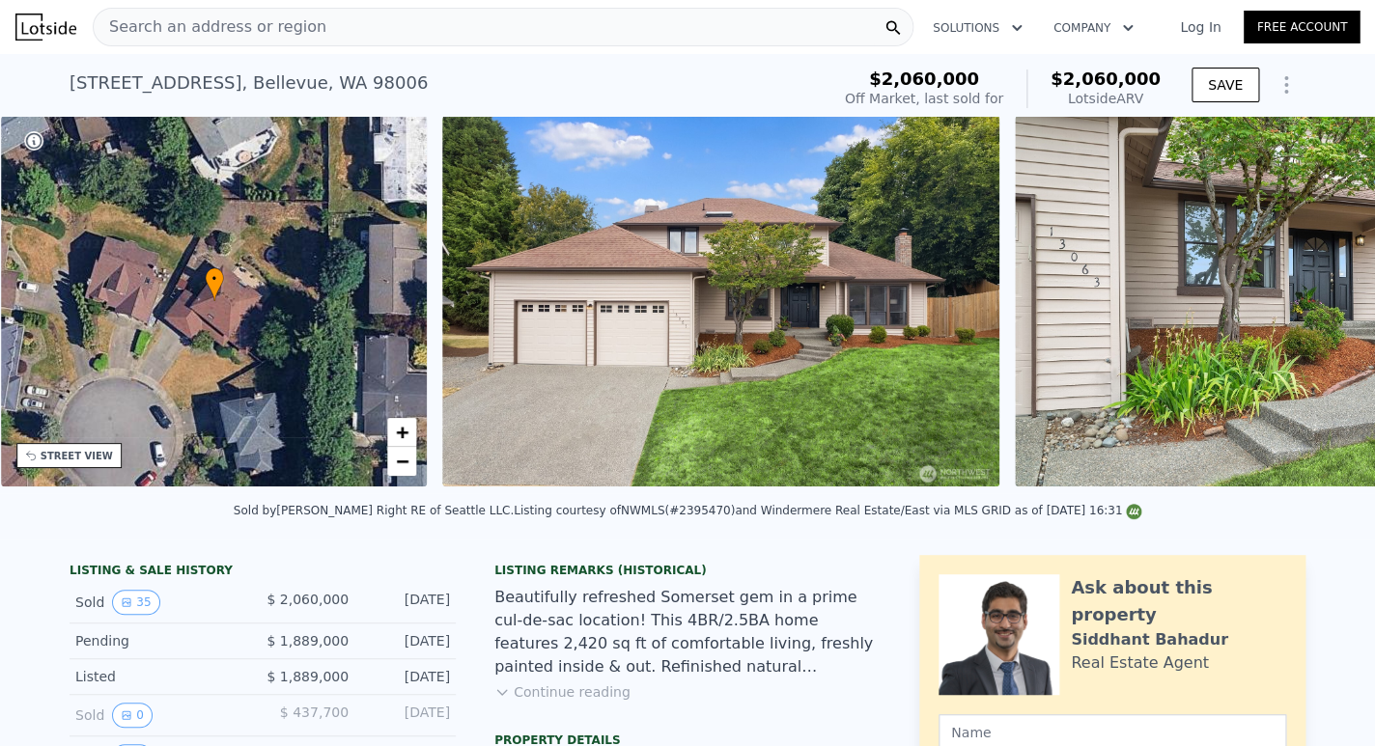
scroll to position [0, 449]
click at [1306, 319] on img at bounding box center [1293, 301] width 556 height 371
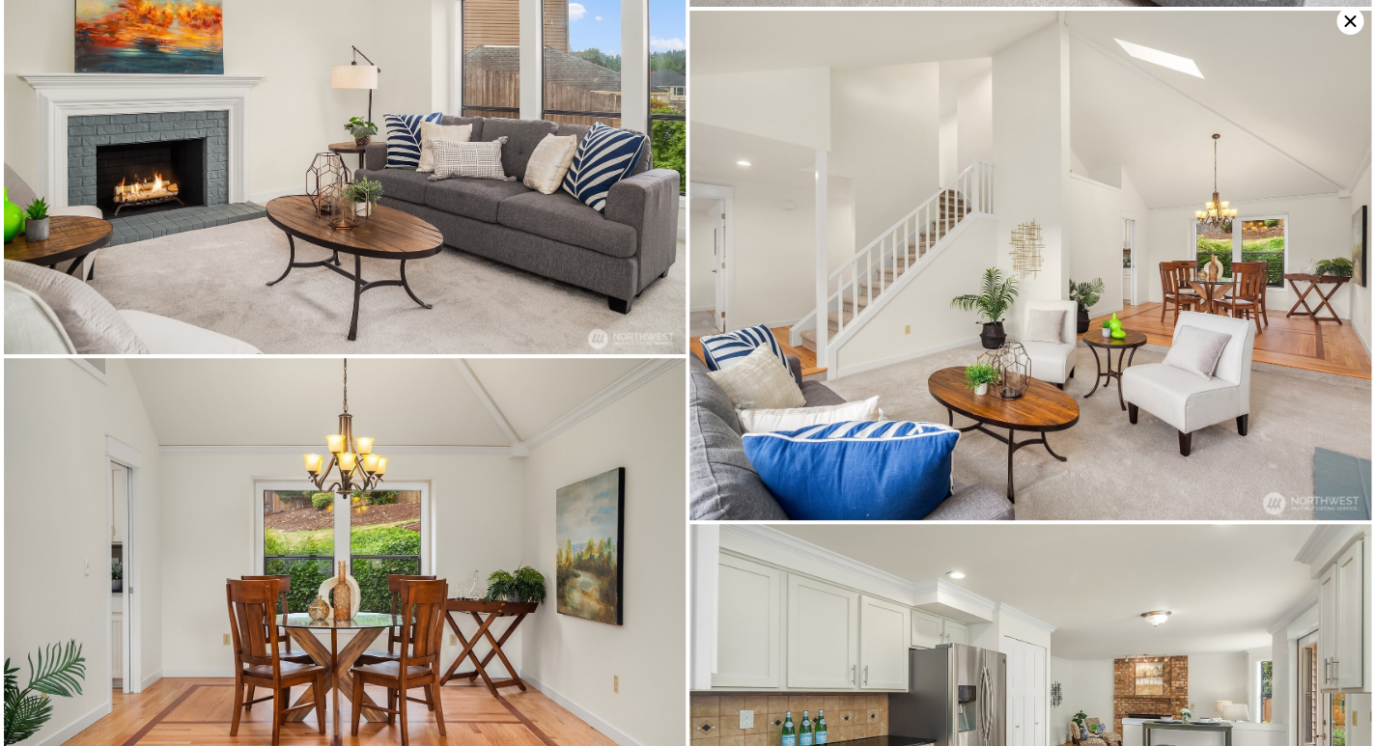
scroll to position [1016, 0]
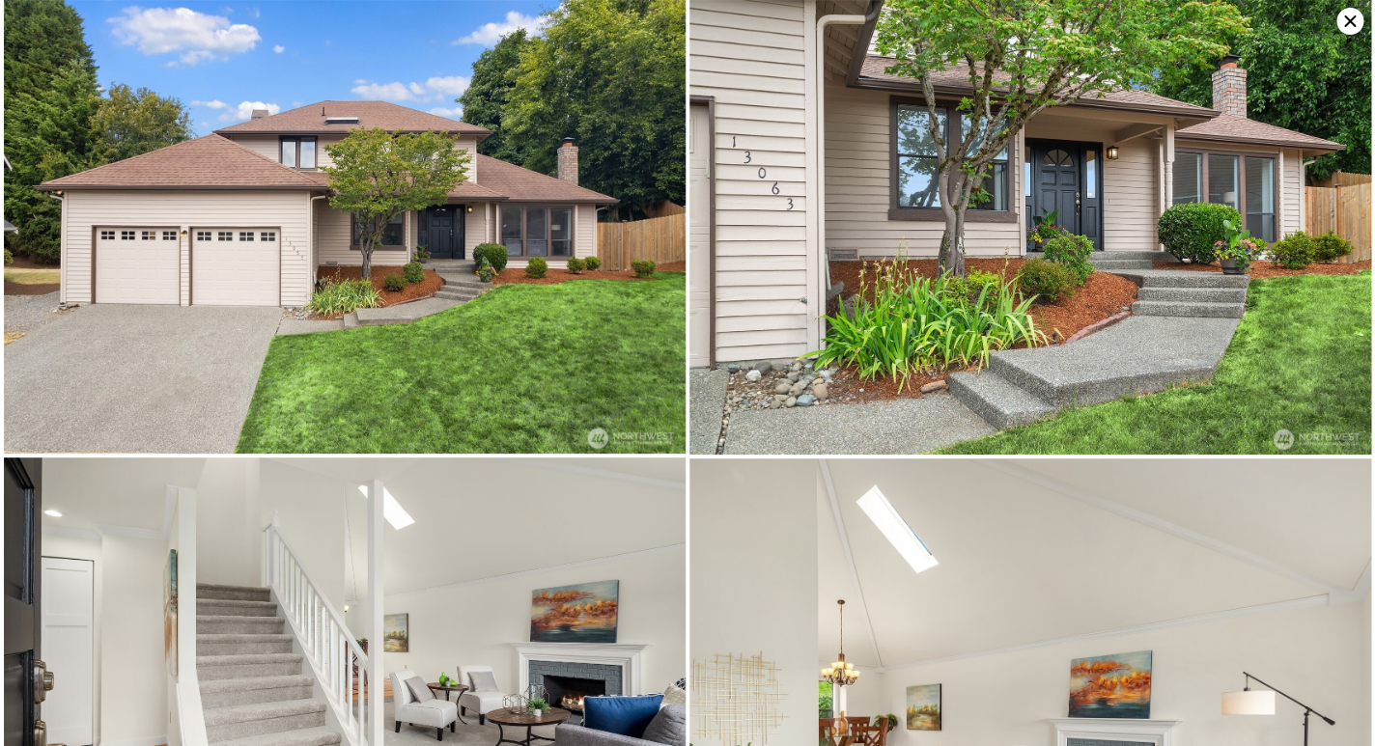
click at [1345, 26] on icon at bounding box center [1350, 21] width 12 height 12
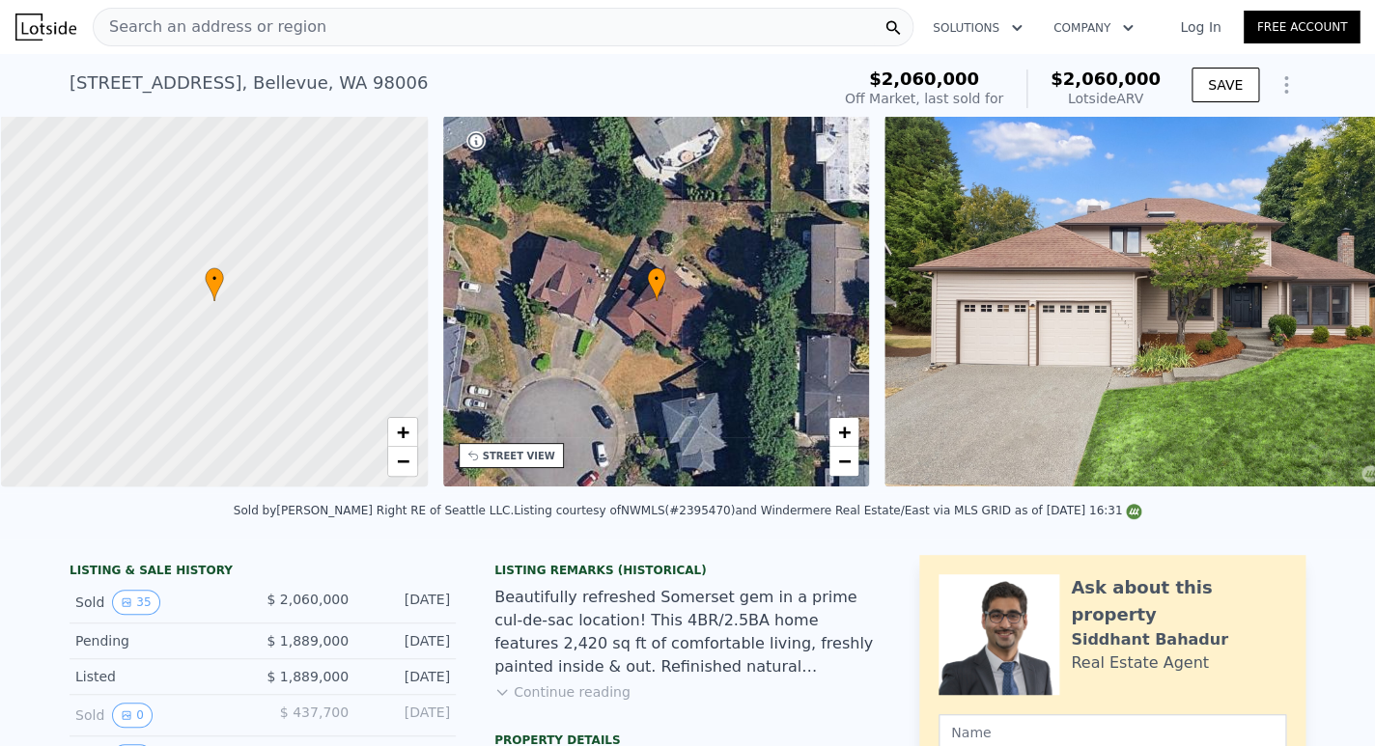
scroll to position [0, 8]
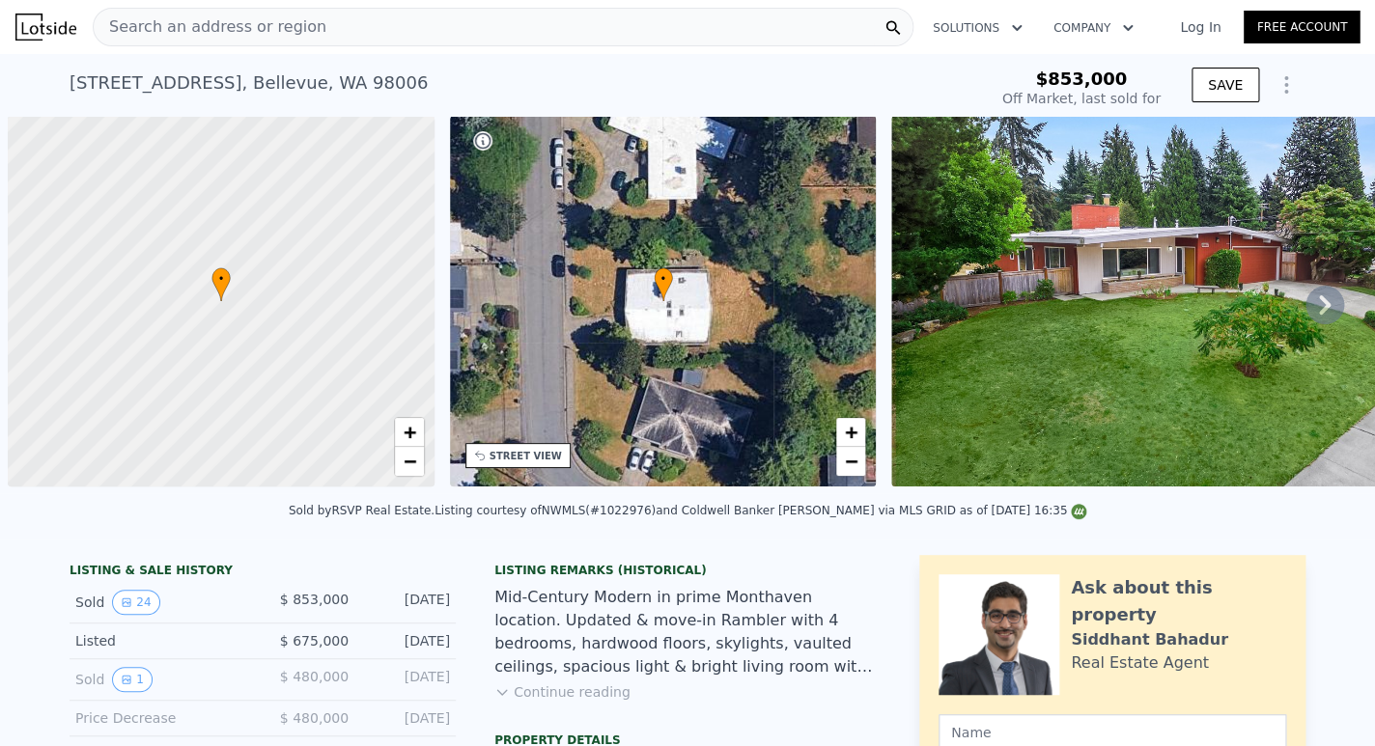
scroll to position [0, 8]
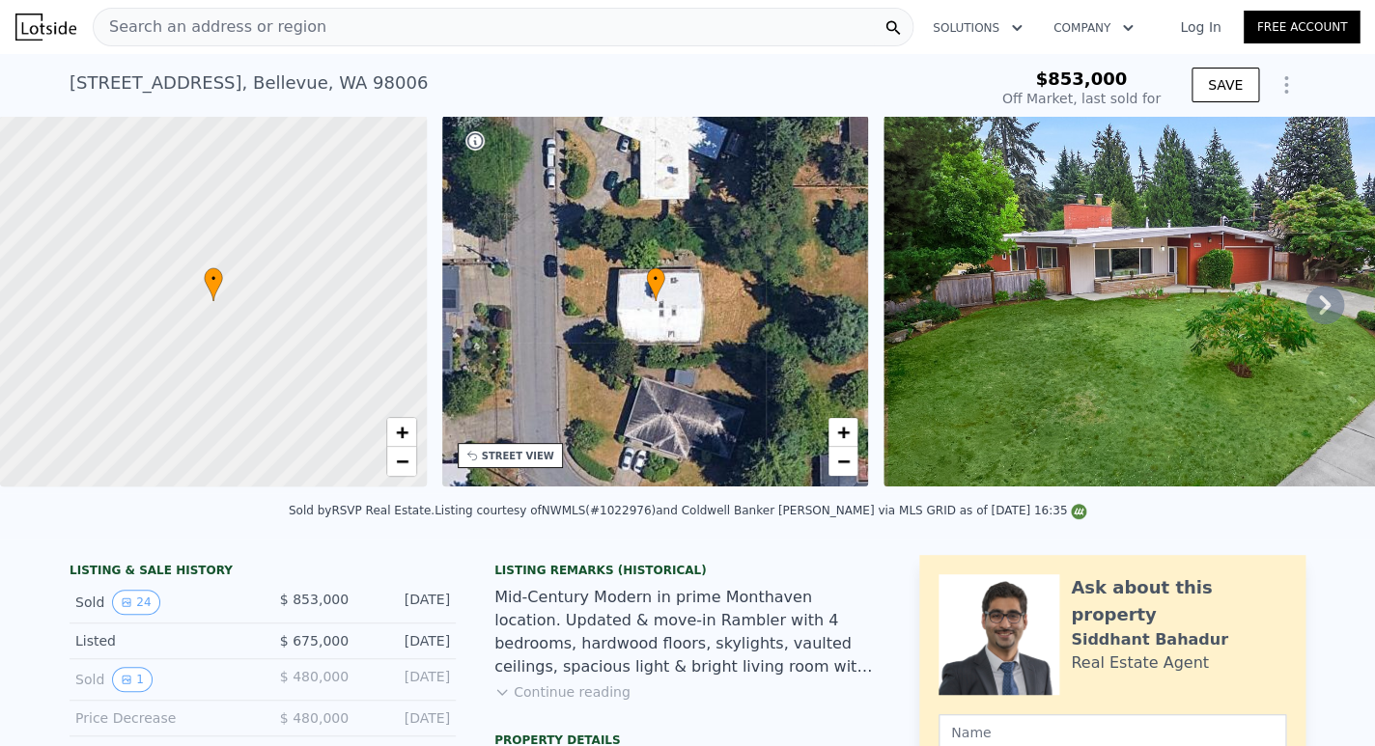
type input "-$ 932,711"
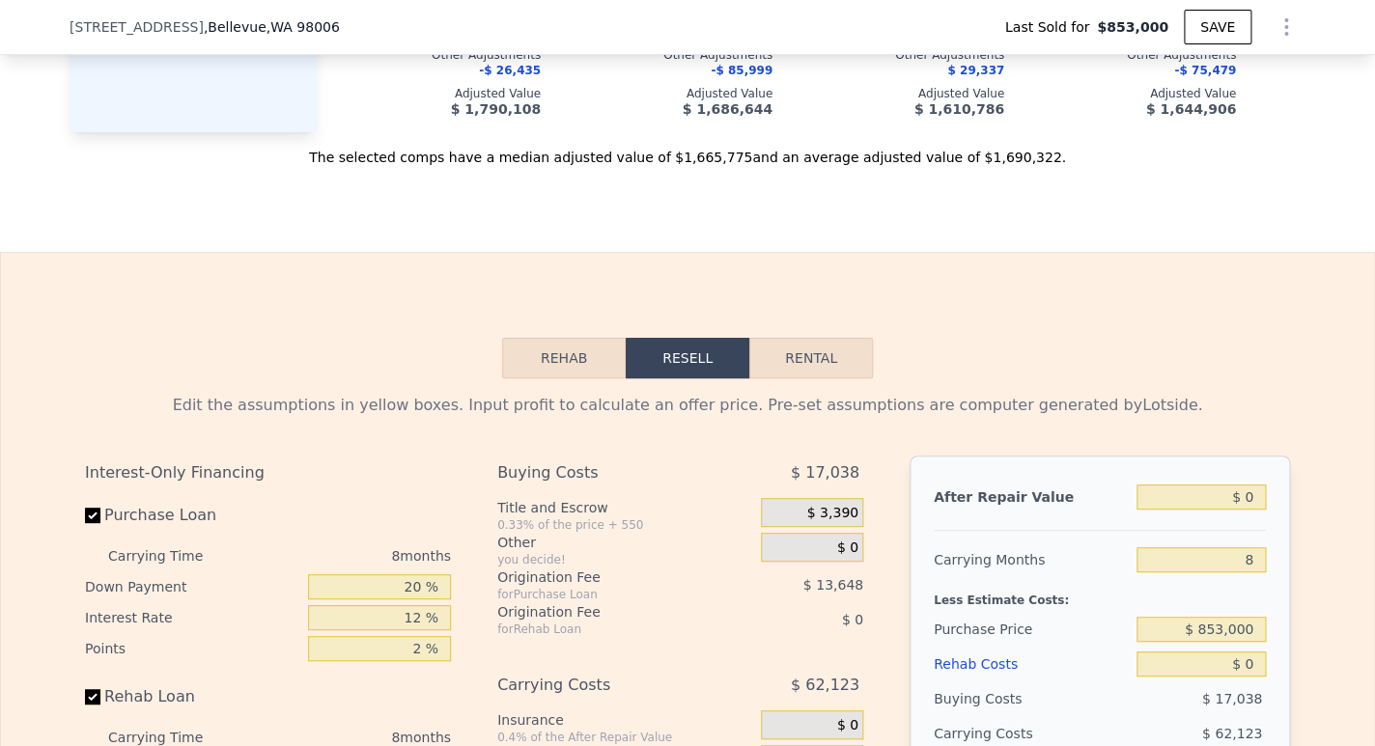
scroll to position [2925, 0]
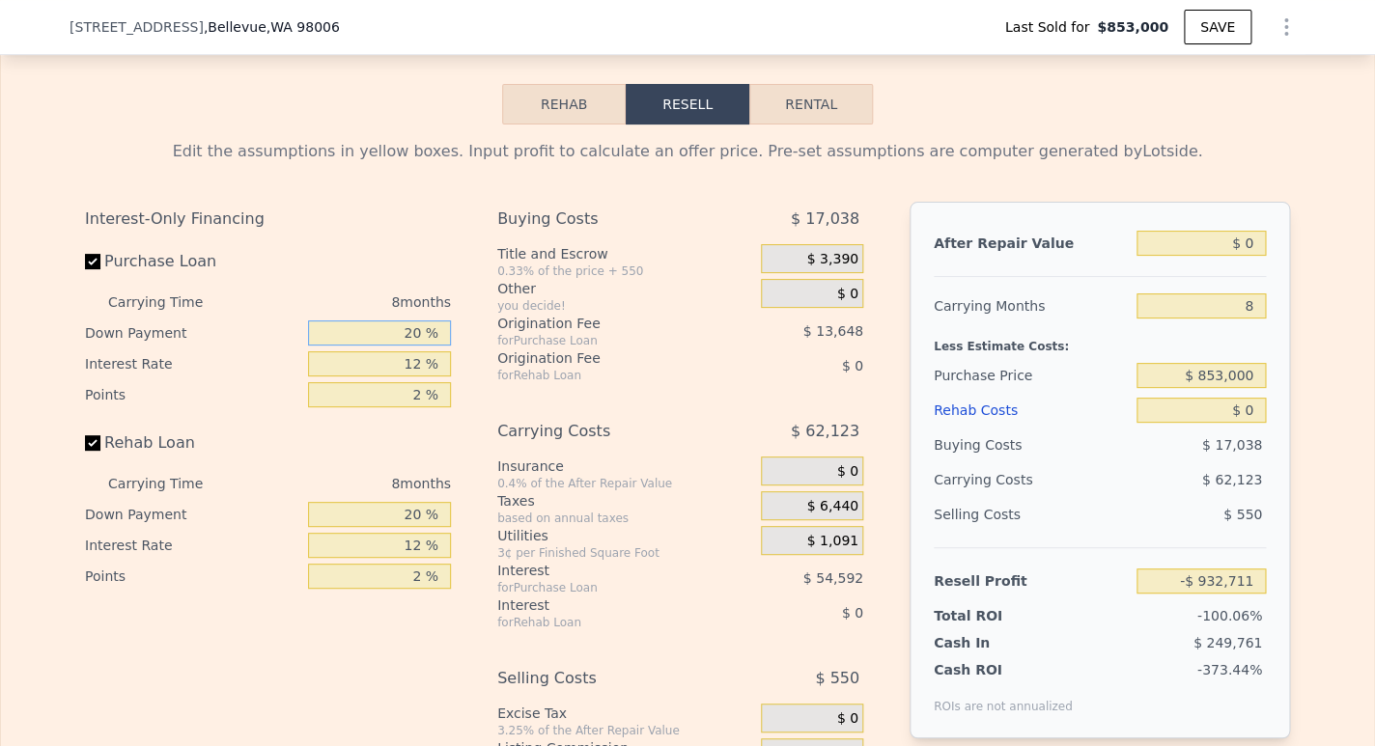
click at [410, 346] on input "20 %" at bounding box center [379, 333] width 143 height 25
type input "2 %"
type input "-$ 948,062"
type input "0 %"
type input "-$ 949,771"
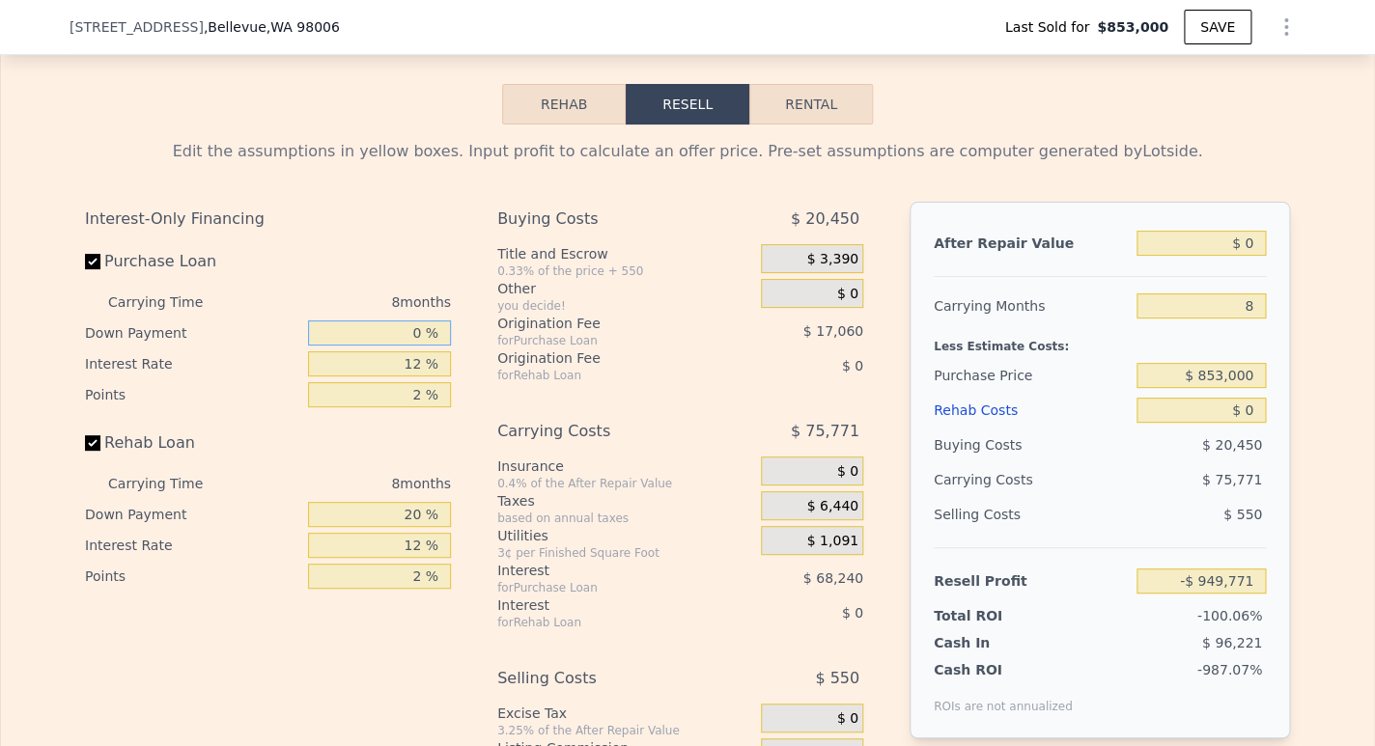
type input "0 %"
click at [420, 377] on input "12 %" at bounding box center [379, 364] width 143 height 25
type input "1 %"
type input "-$ 887,219"
type input "10 %"
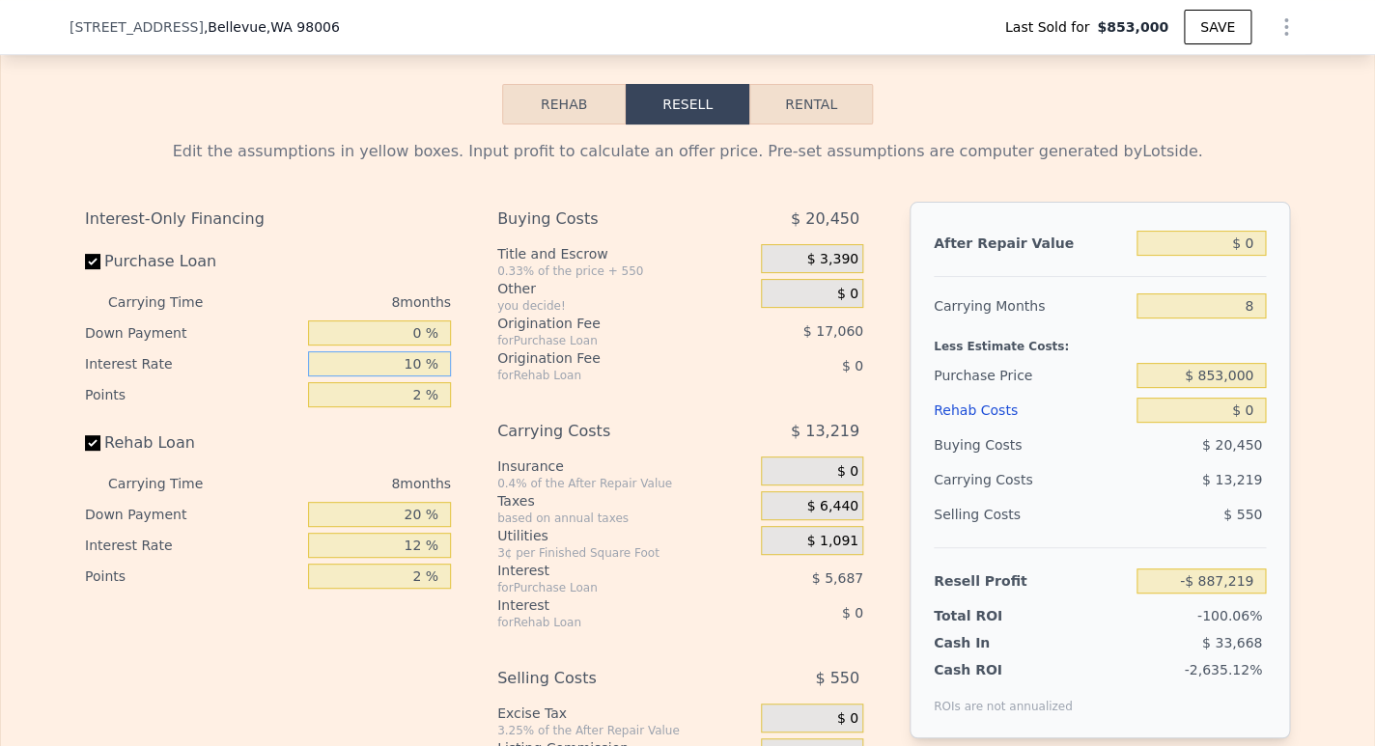
type input "-$ 938,395"
type input "10.5 %"
type input "-$ 941,243"
type input "10.5 %"
click at [415, 408] on input "2 %" at bounding box center [379, 394] width 143 height 25
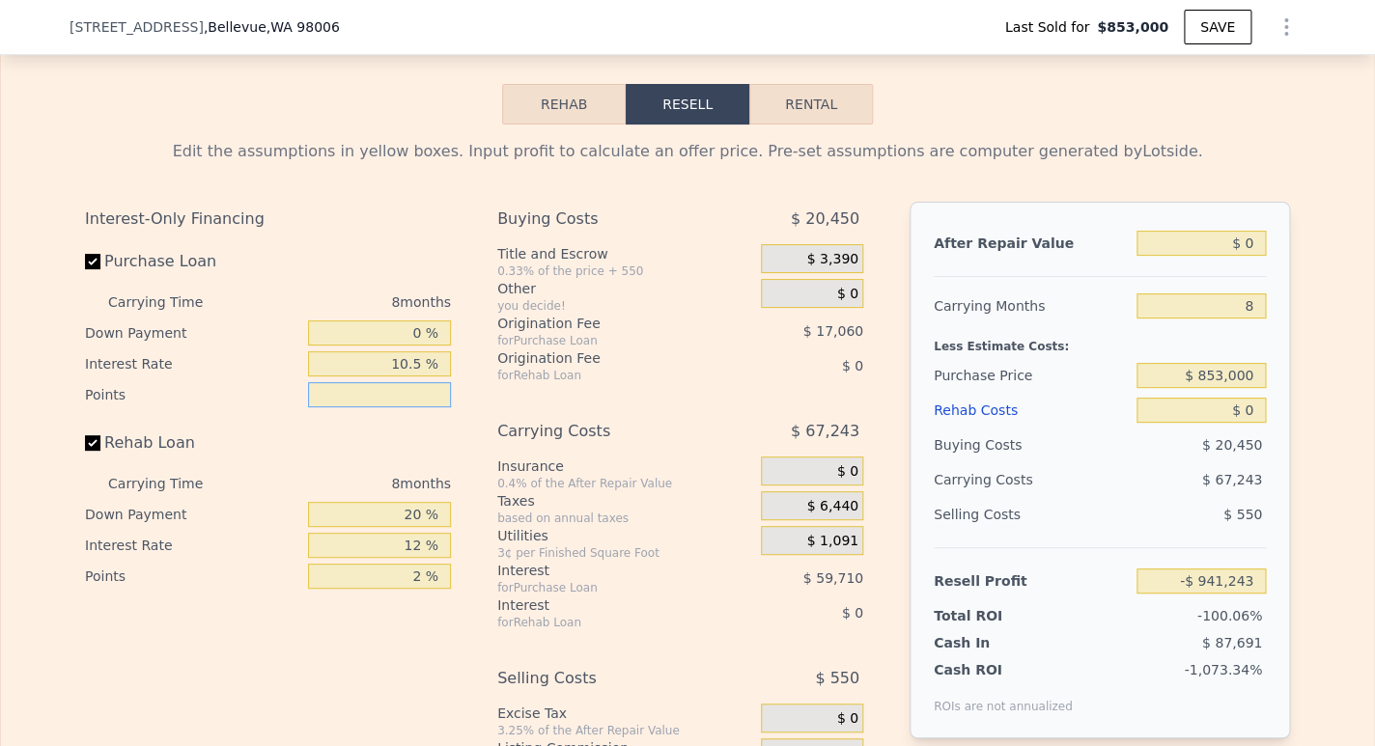
type input "1 %"
type input "-$ 932,713"
type input "1 %"
click at [413, 527] on input "20 %" at bounding box center [379, 514] width 143 height 25
type input "2 %"
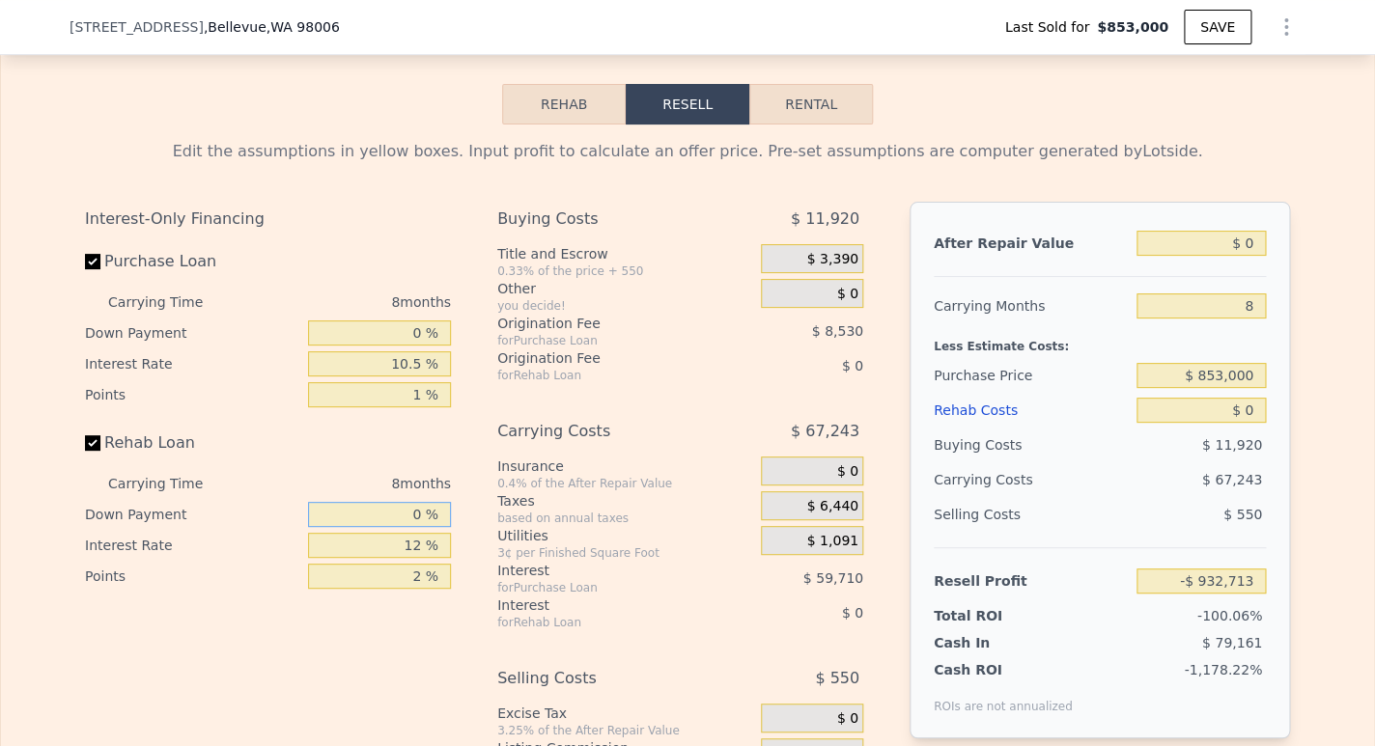
type input "0 %"
click at [415, 558] on input "12 %" at bounding box center [379, 545] width 143 height 25
type input "1 %"
type input "10.5 %"
click at [414, 589] on input "2 %" at bounding box center [379, 576] width 143 height 25
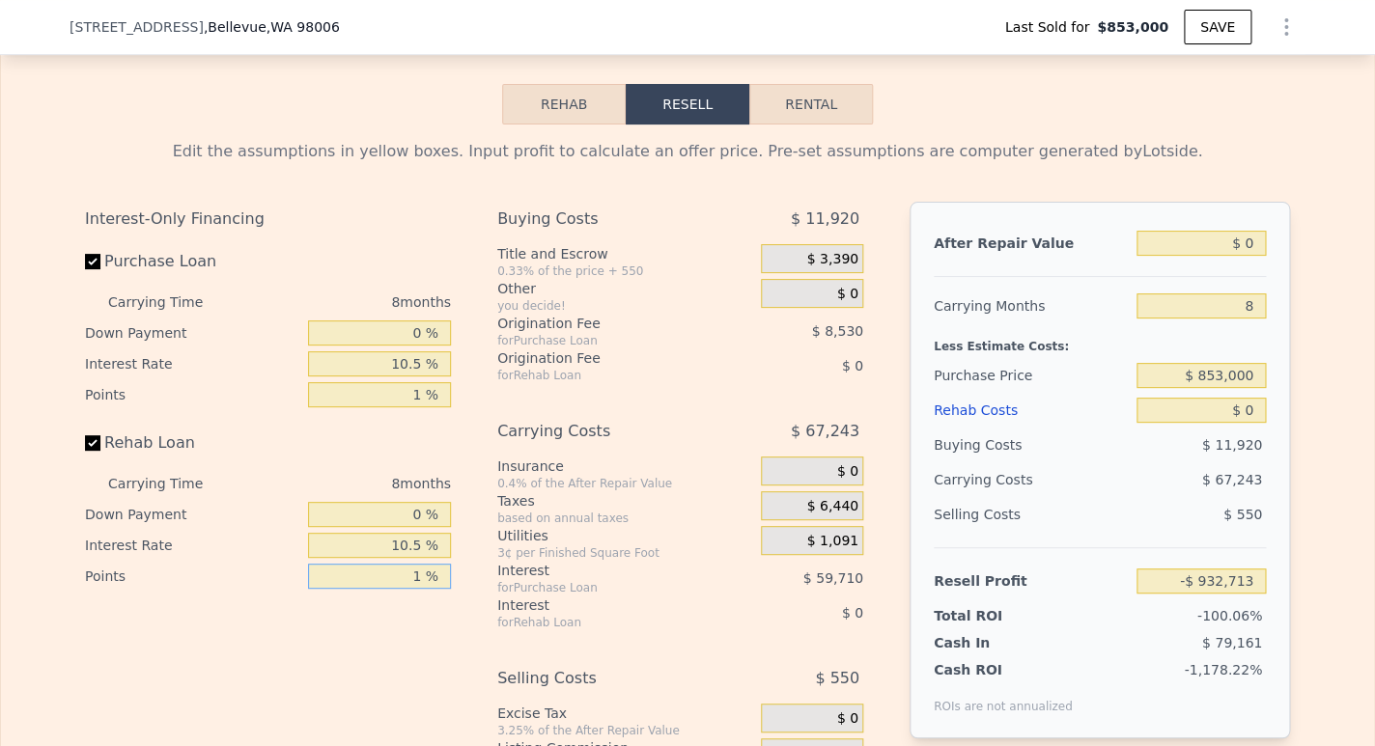
type input "1 %"
click at [1251, 256] on input "$ 0" at bounding box center [1201, 243] width 129 height 25
type input "$ 1"
type input "-$ 932,712"
type input "$ 18"
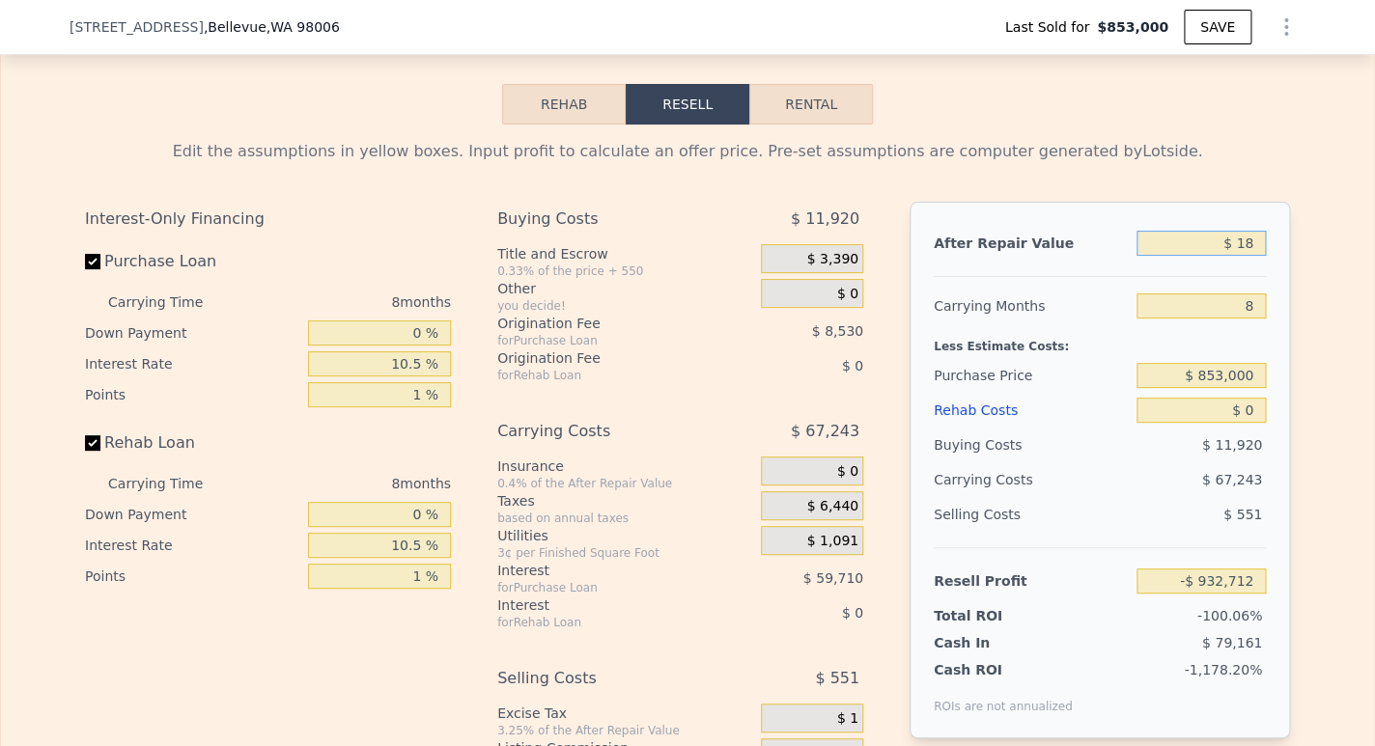
type input "-$ 932,696"
type input "$ 1,800"
type input "-$ 931,073"
type input "$ 180,000"
type input "-$ 768,642"
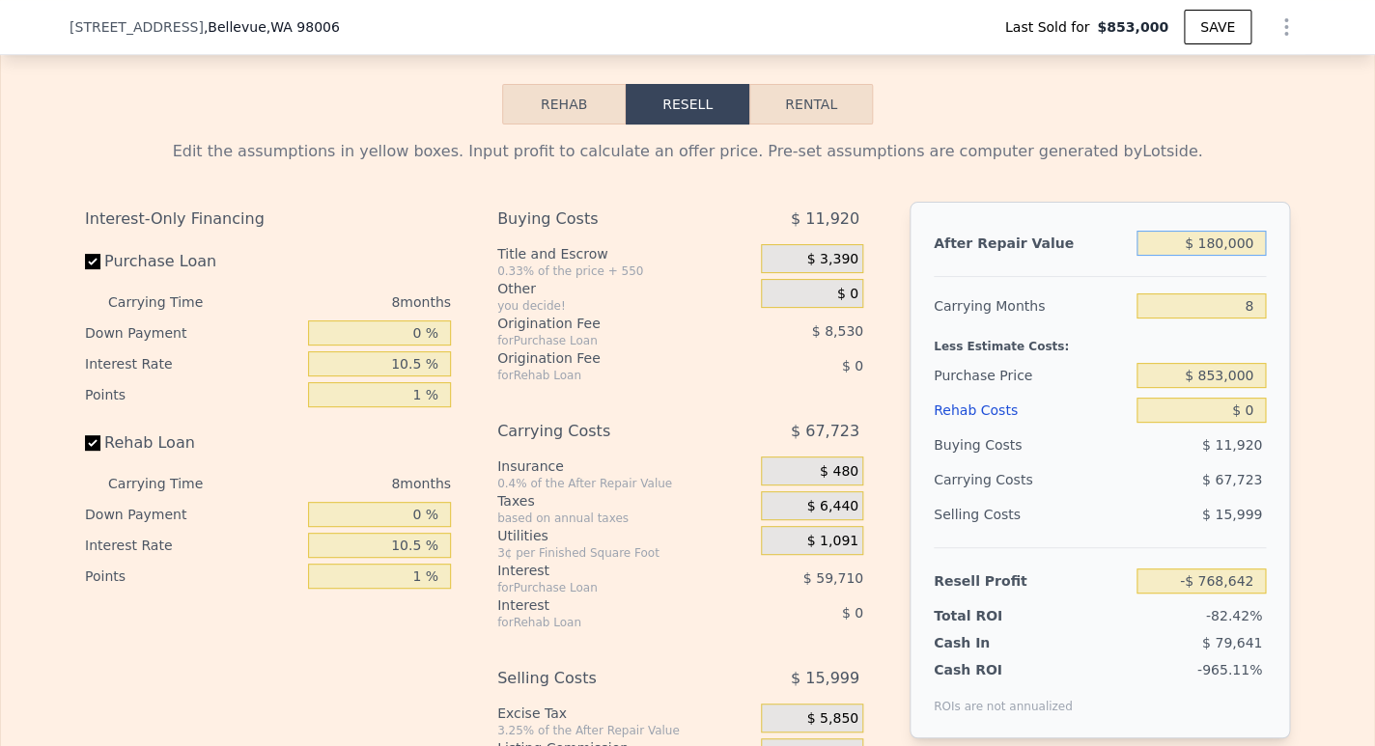
type input "$ 1,800,000"
type input "$ 707,993"
type input "$ 1,800,000"
click at [1253, 319] on input "8" at bounding box center [1201, 306] width 129 height 25
type input "3"
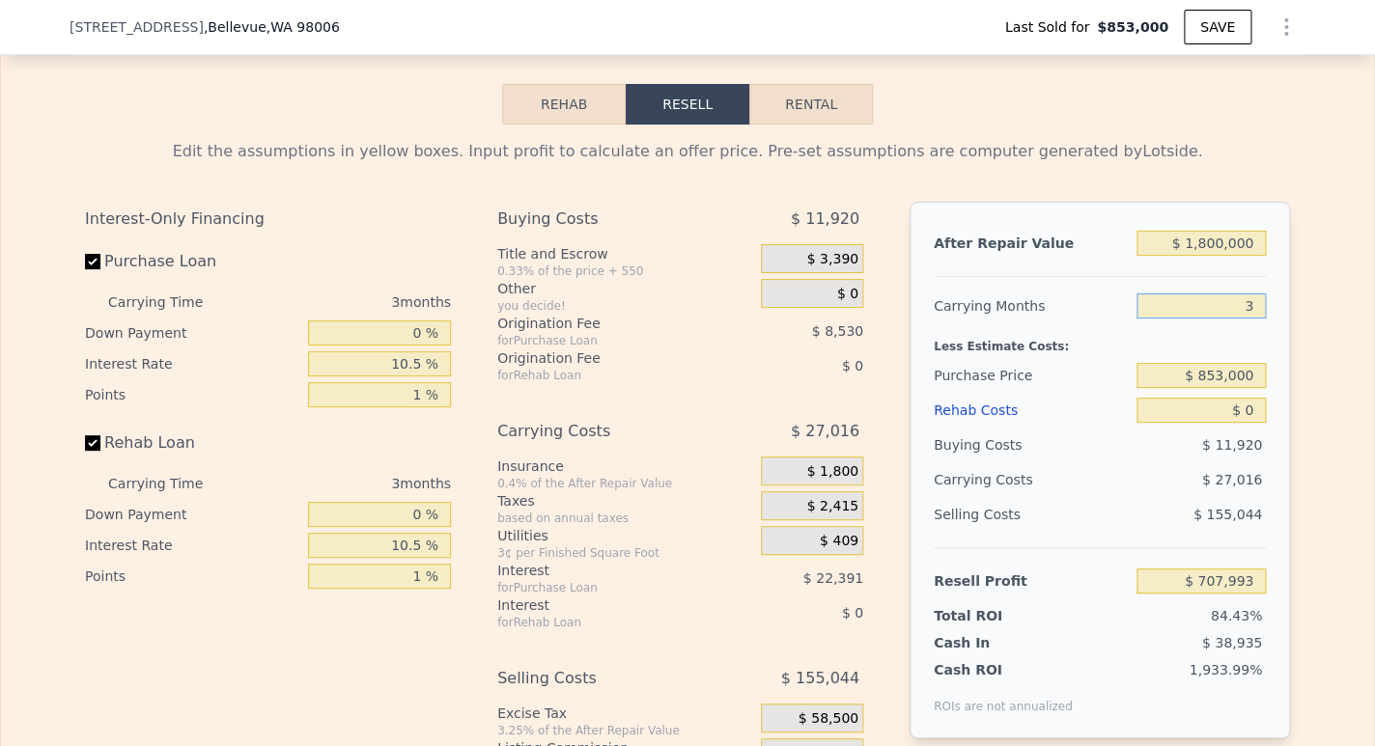
type input "$ 753,020"
type input "3"
drag, startPoint x: 1196, startPoint y: 406, endPoint x: 1350, endPoint y: 411, distance: 154.6
click at [1266, 388] on input "$ 853,000" at bounding box center [1201, 375] width 129 height 25
type input "$ 1,100,000"
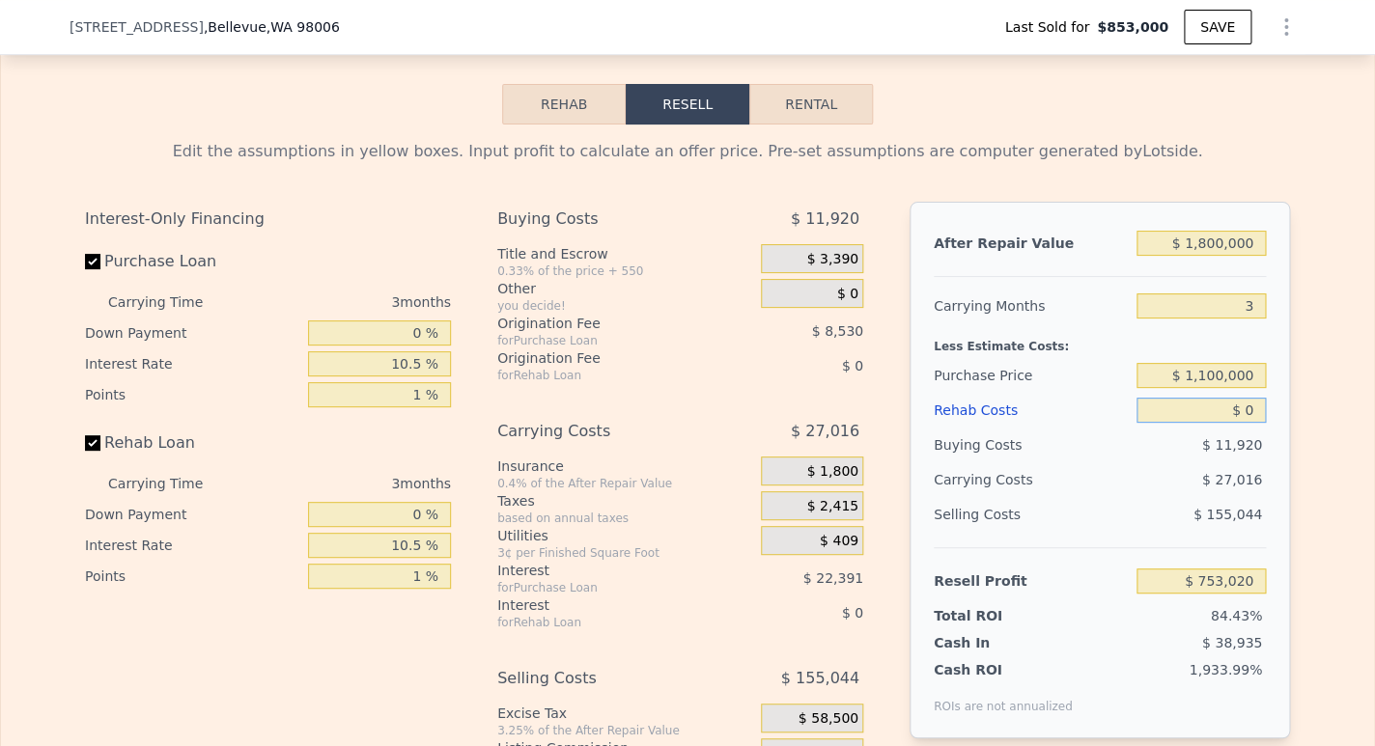
click at [1253, 423] on input "$ 0" at bounding box center [1201, 410] width 129 height 25
type input "$ 496,244"
click at [1201, 388] on input "$ 1,100,000" at bounding box center [1201, 375] width 129 height 25
type input "$ 1,200,000"
click at [1216, 423] on input "text" at bounding box center [1201, 410] width 129 height 25
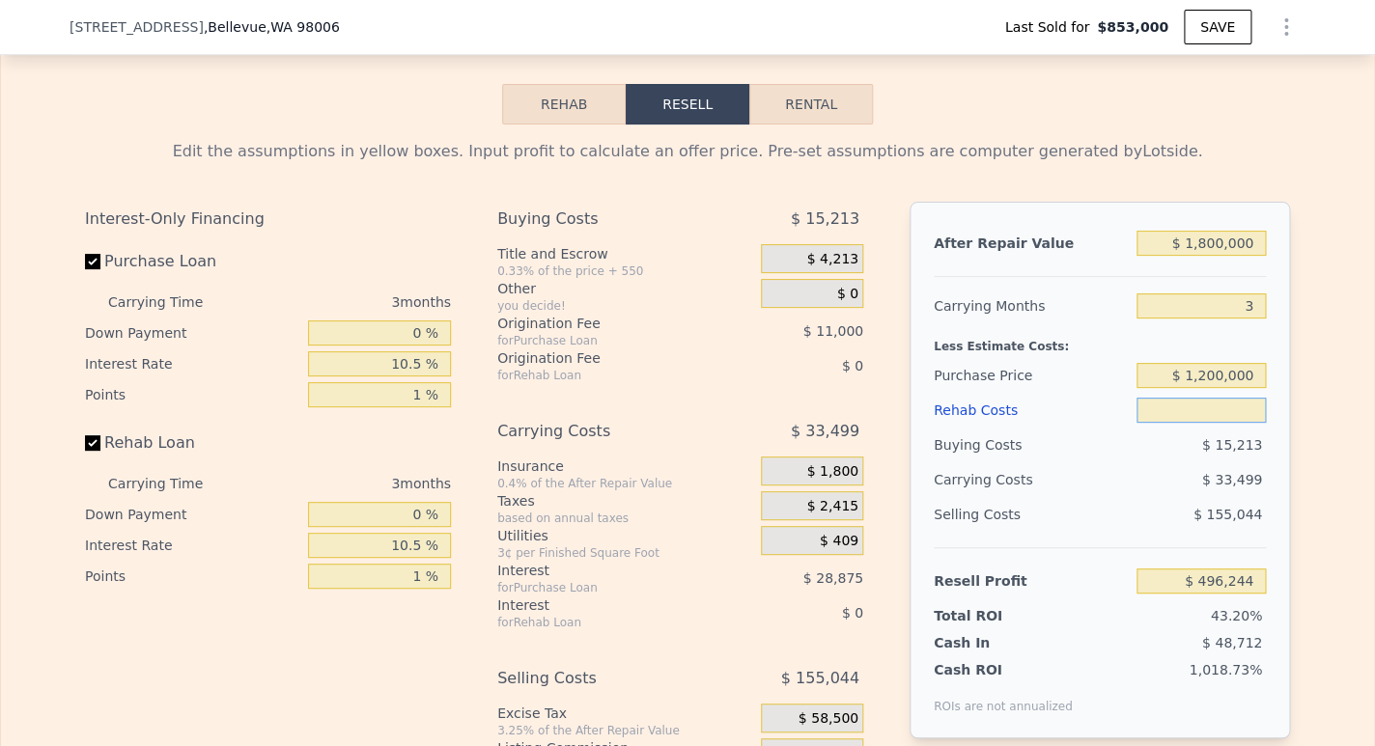
type input "$ 0"
type input "$ 392,286"
type input "$ 1"
type input "$ 392,285"
type input "$ 100"
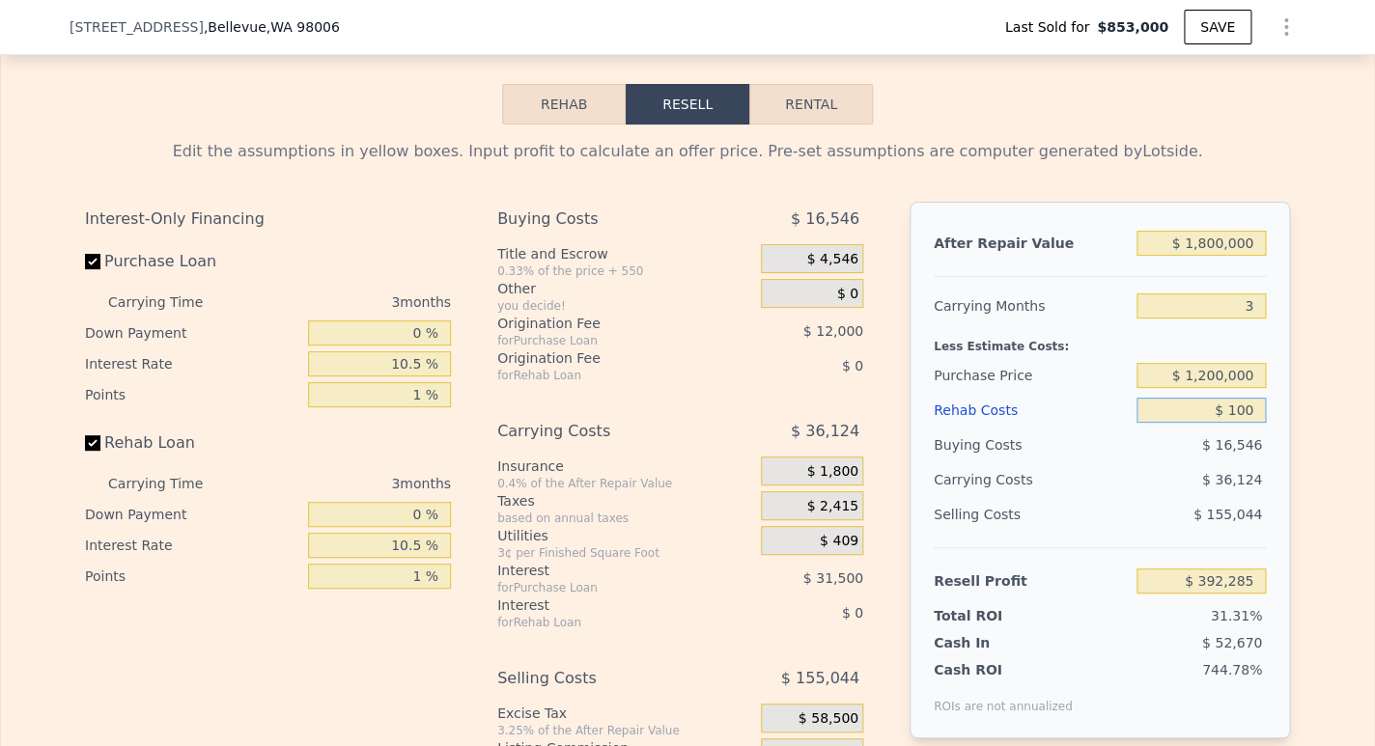
type input "$ 392,182"
type input "$ 100,000"
type input "$ 288,661"
type input "$ 100,000"
click at [1203, 388] on input "$ 1,200,000" at bounding box center [1201, 375] width 129 height 25
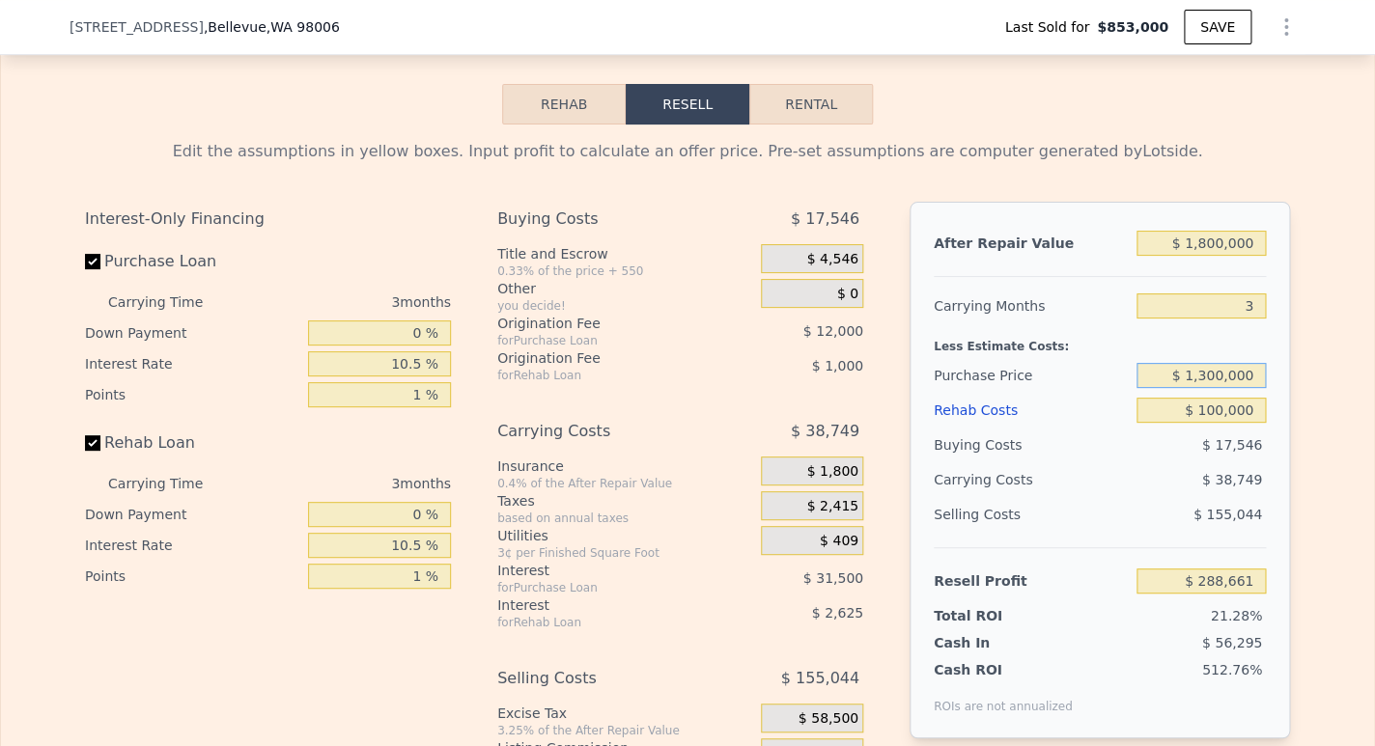
type input "$ 1,300,000"
click at [1190, 532] on div "$ 155,044" at bounding box center [1202, 514] width 130 height 35
type input "$ 184,703"
drag, startPoint x: 1203, startPoint y: 400, endPoint x: 1251, endPoint y: 425, distance: 53.6
click at [1212, 388] on input "$ 1,300,000" at bounding box center [1201, 375] width 129 height 25
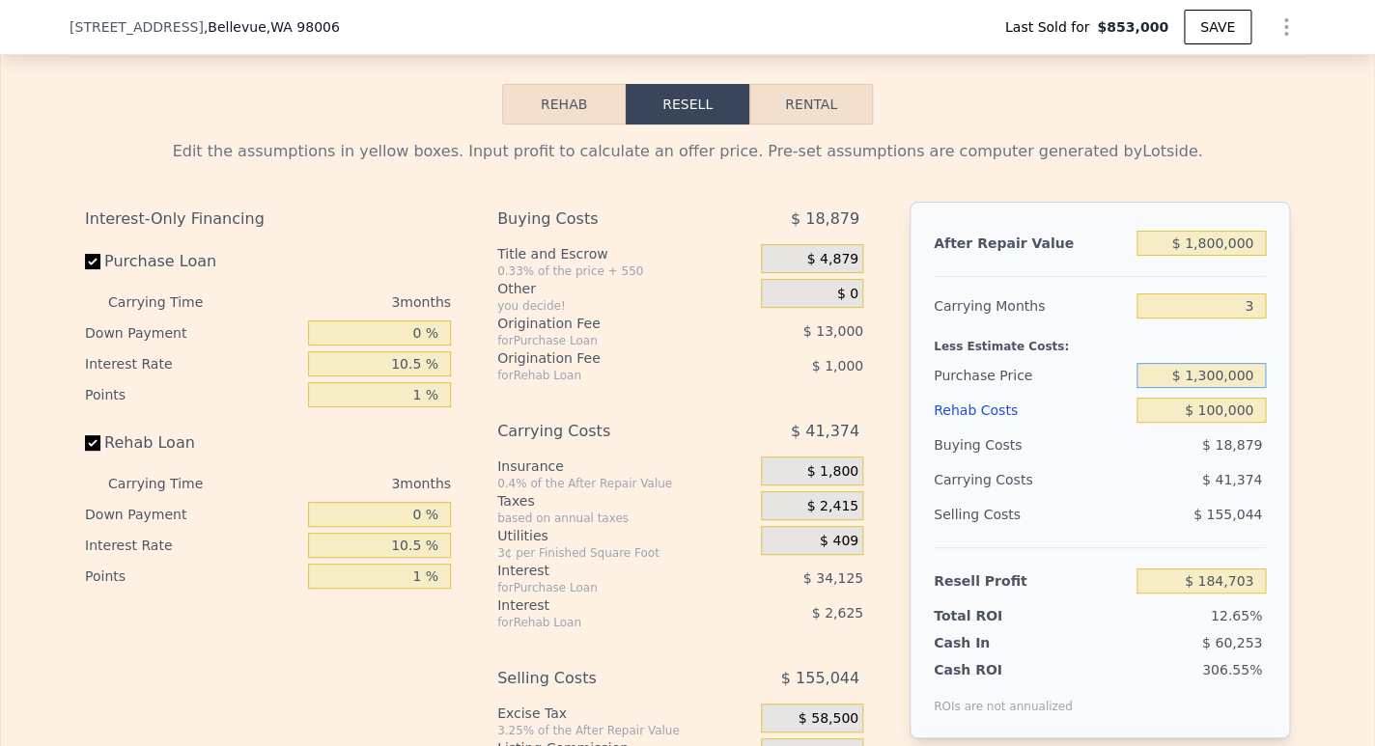
click at [1206, 388] on input "$ 1,300,000" at bounding box center [1201, 375] width 129 height 25
click at [1193, 388] on input "$ 1,300,000" at bounding box center [1201, 375] width 129 height 25
click at [1204, 388] on input "$ 1,300,000" at bounding box center [1201, 375] width 129 height 25
type input "$ 1,400,000"
click at [1167, 493] on div "$ 41,374" at bounding box center [1164, 480] width 204 height 35
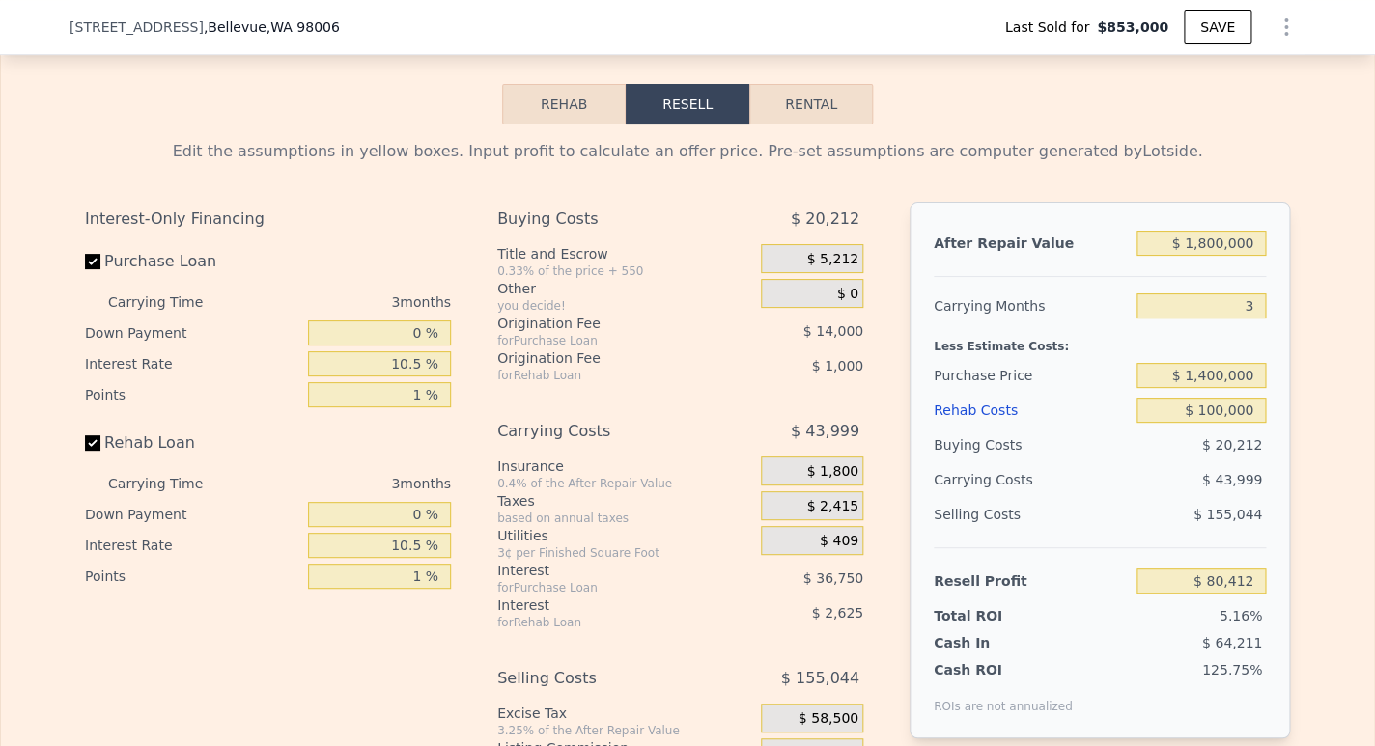
type input "$ 80,745"
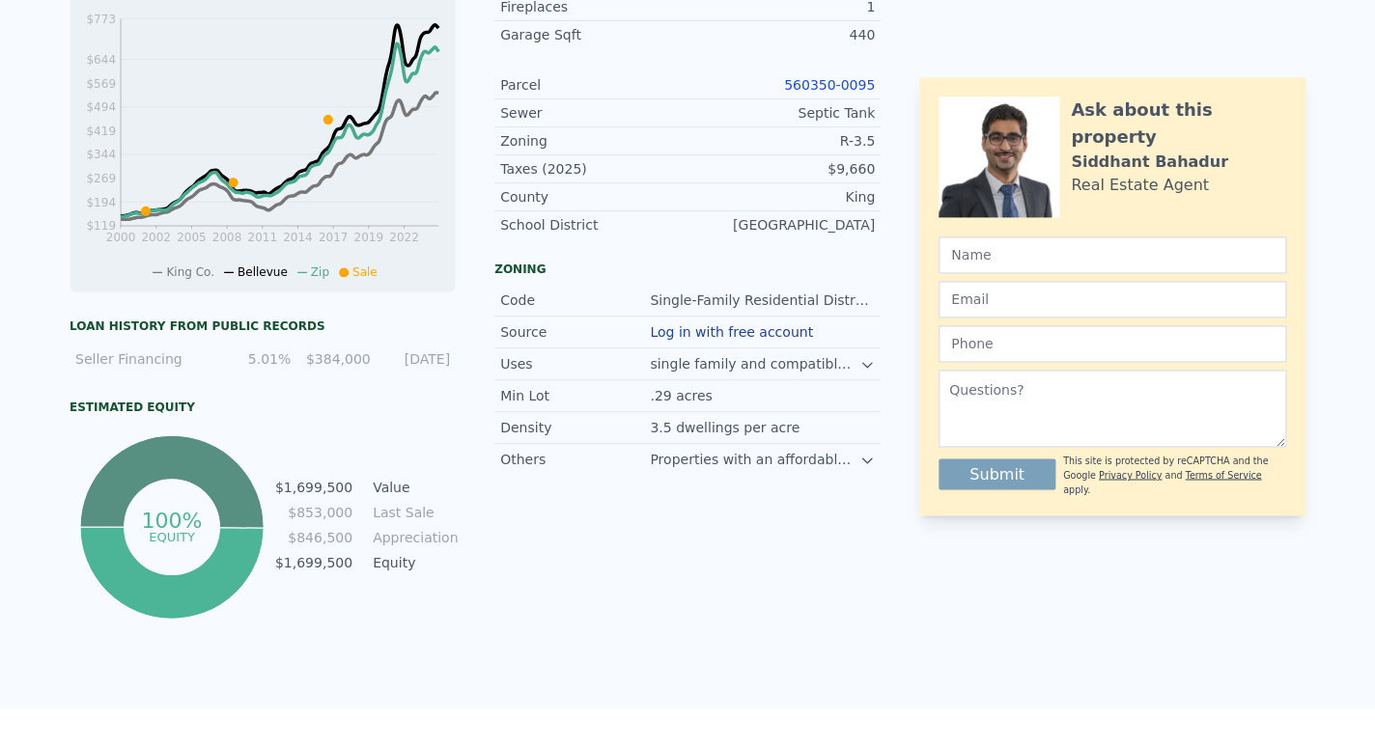
scroll to position [0, 0]
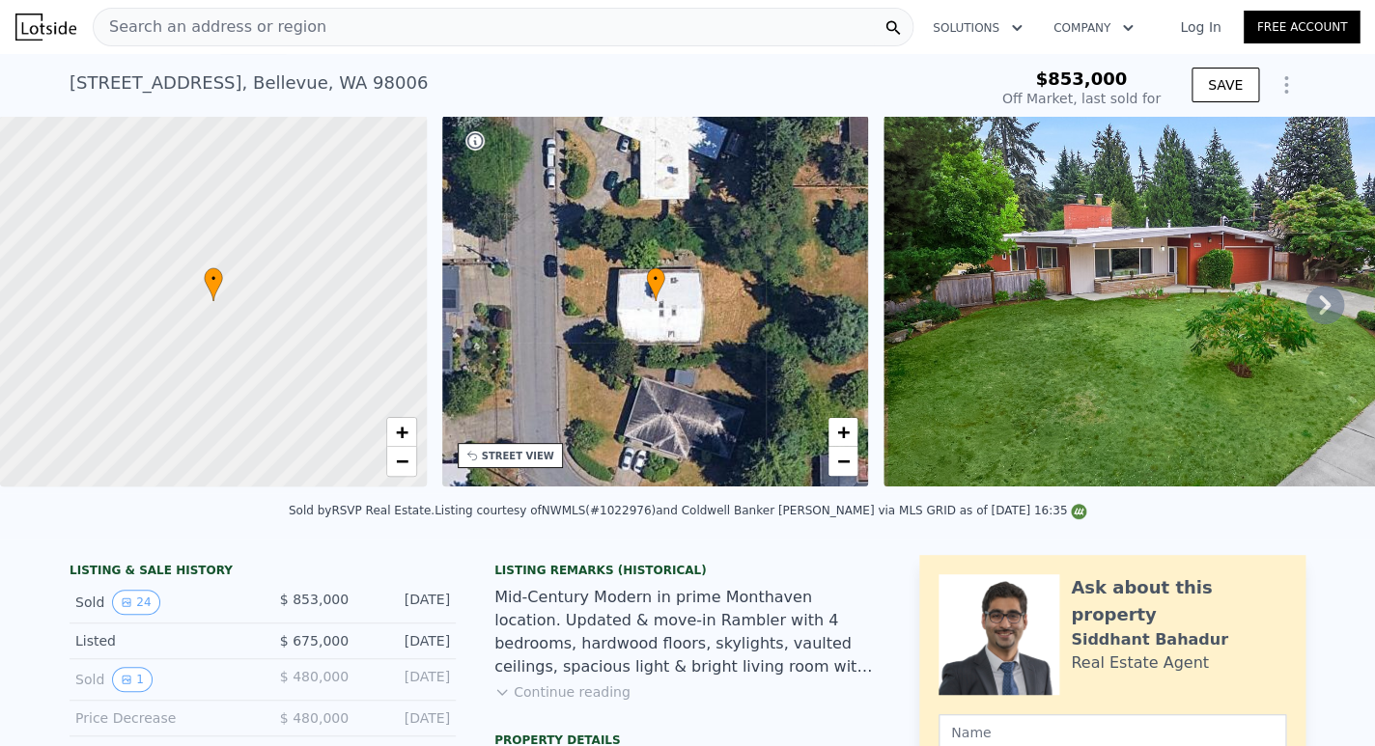
click at [1086, 273] on img at bounding box center [1162, 301] width 556 height 371
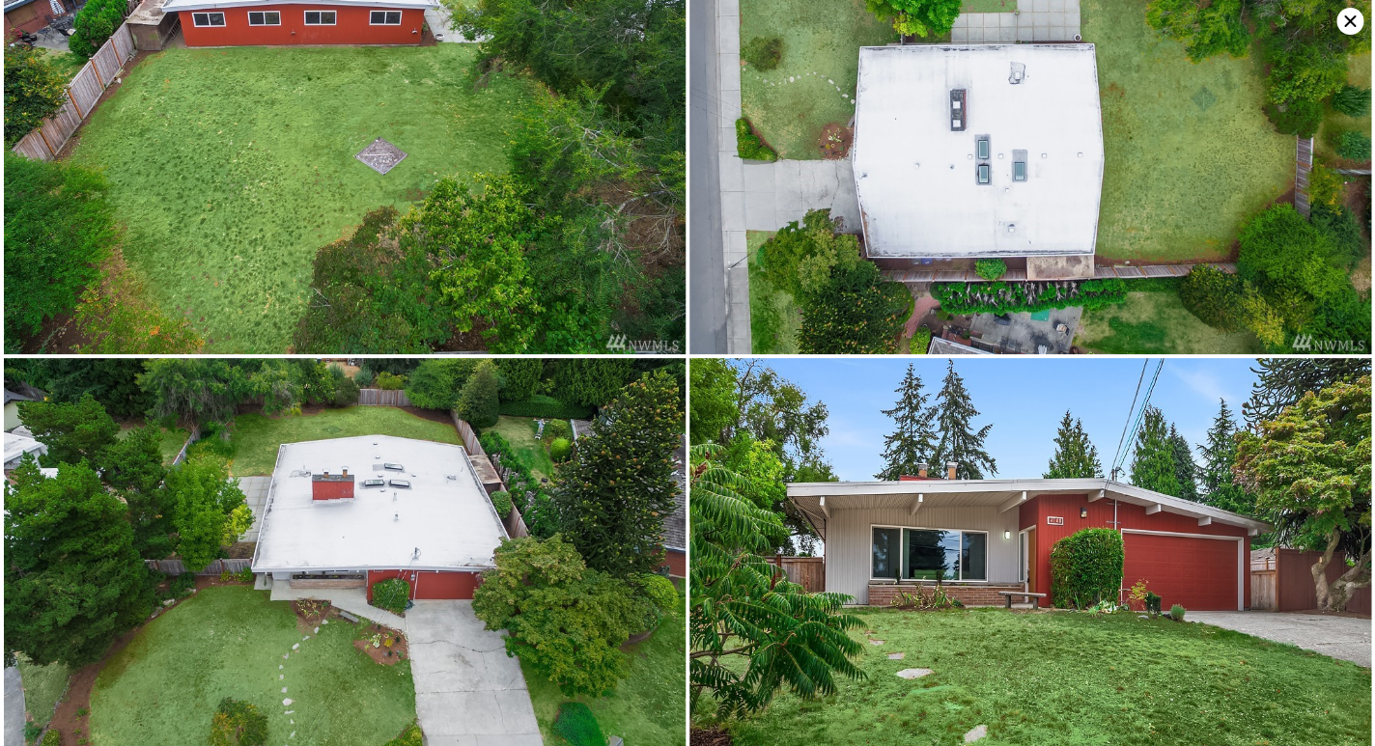
scroll to position [5255, 0]
click at [1350, 21] on icon at bounding box center [1350, 21] width 27 height 27
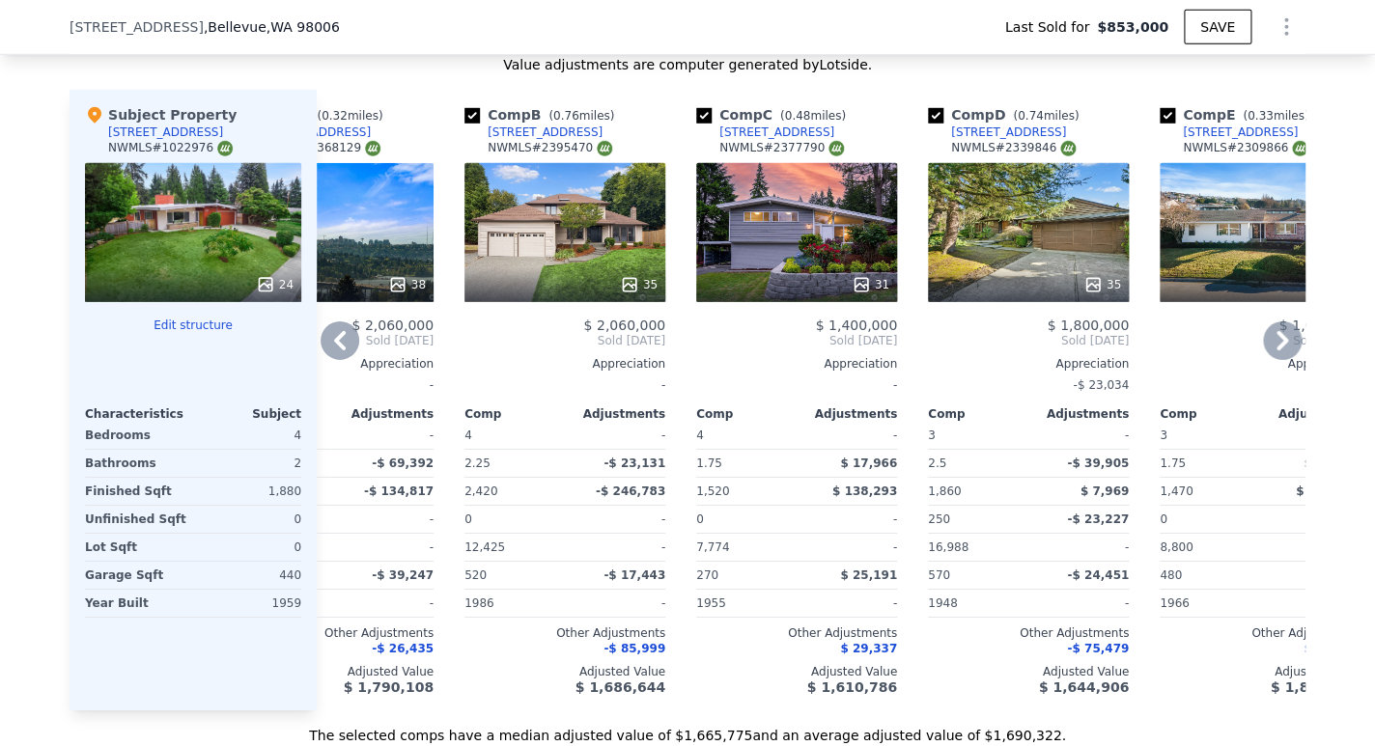
scroll to position [2058, 0]
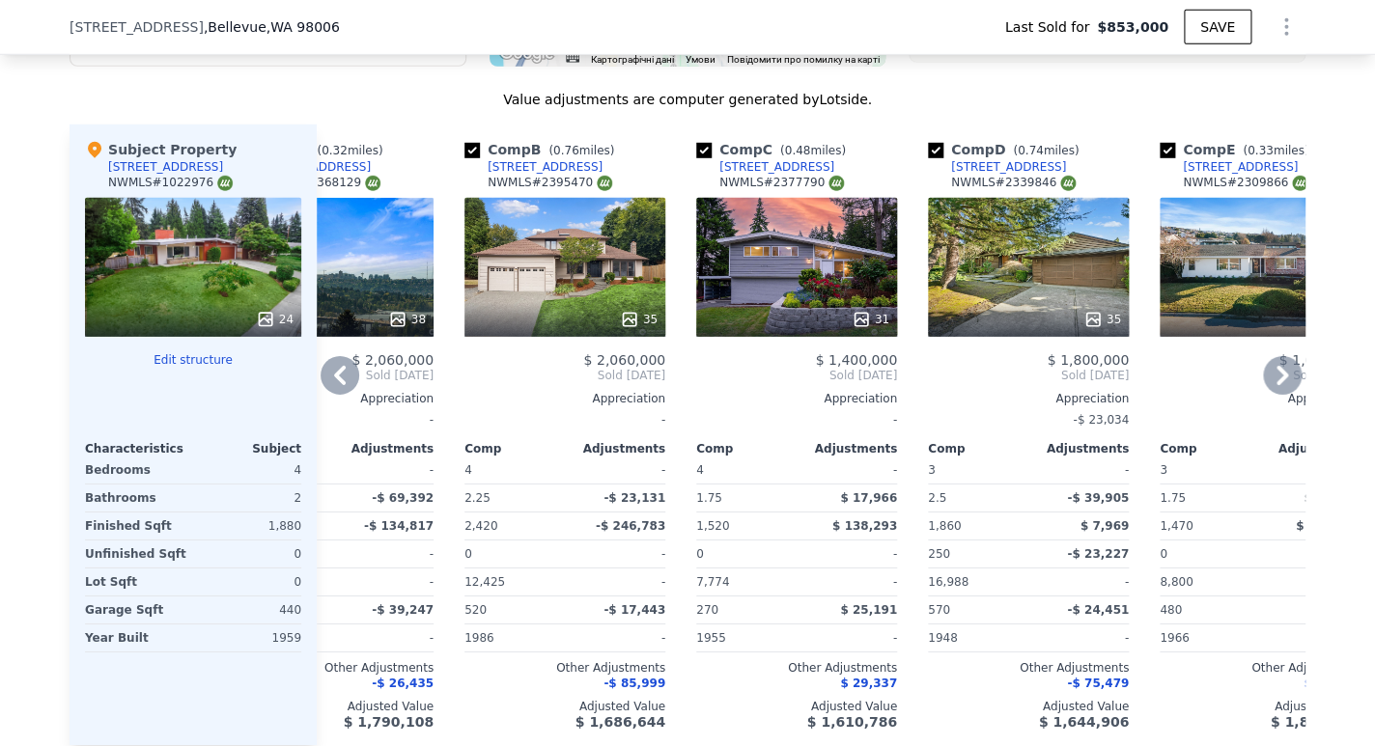
click at [533, 175] on div "[STREET_ADDRESS]" at bounding box center [545, 166] width 115 height 15
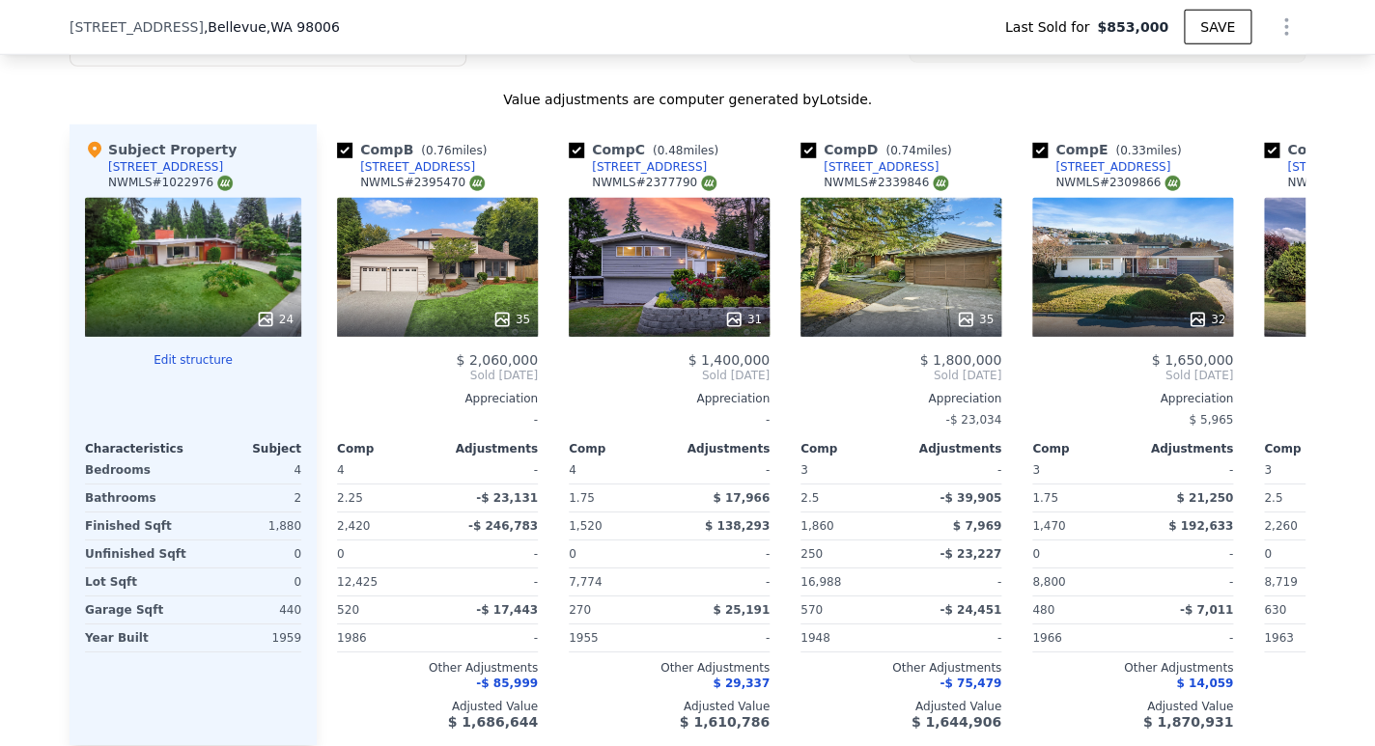
type input "$ 1,700,000"
type input "8"
type input "$ 0"
type input "$ 616,845"
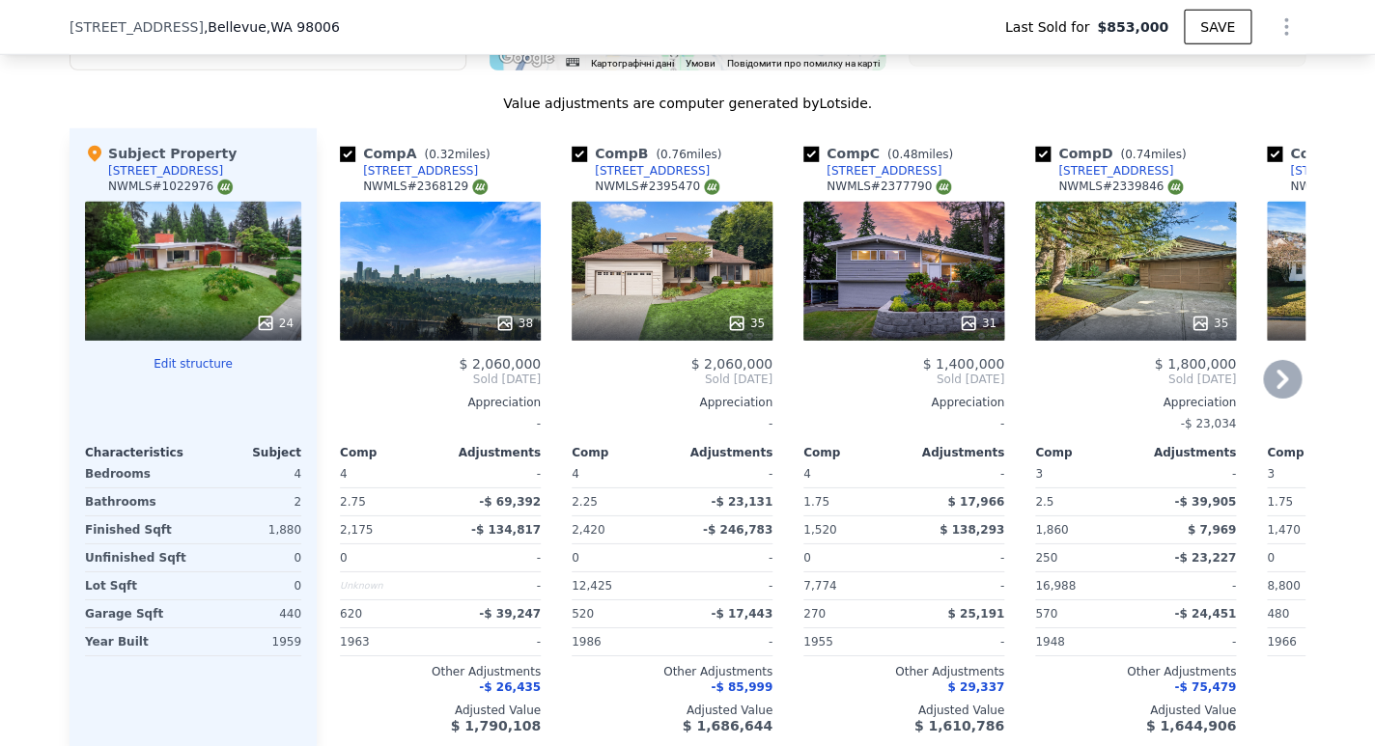
scroll to position [2056, 0]
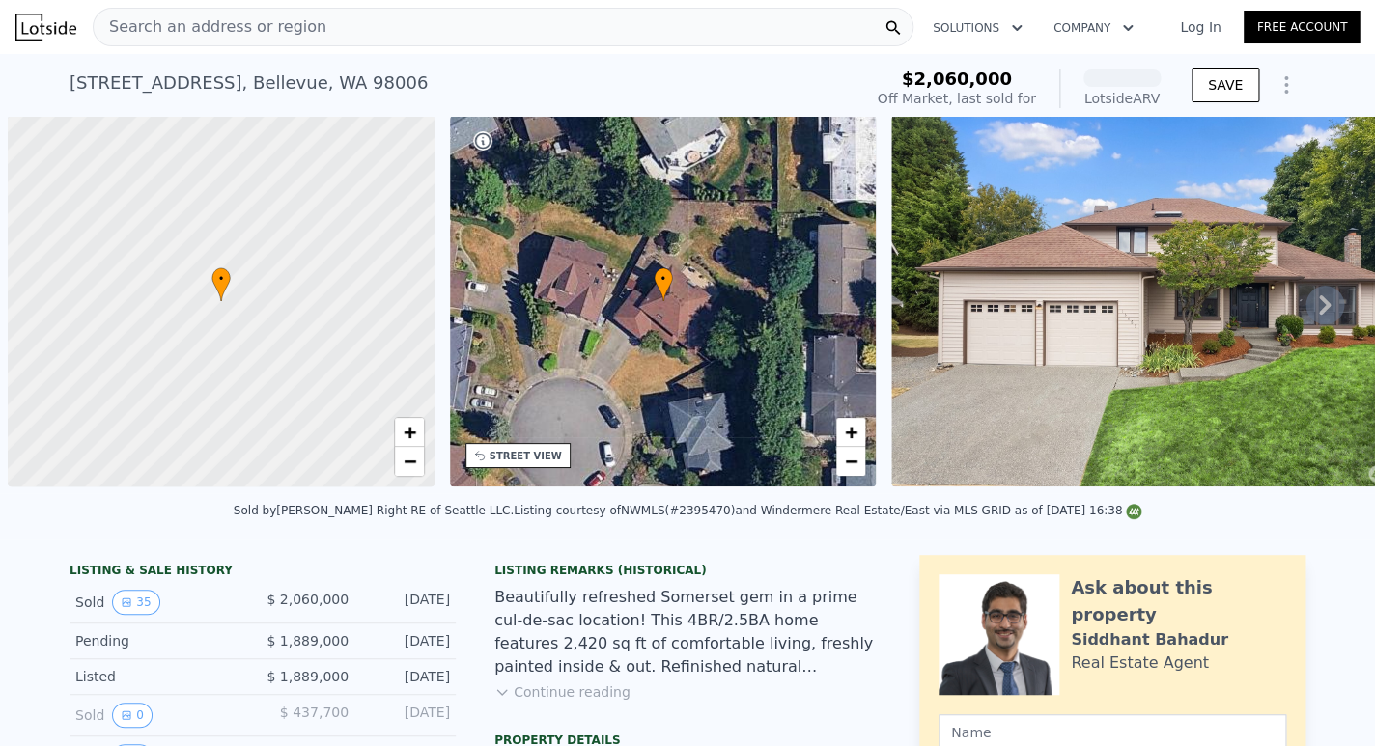
scroll to position [0, 8]
